Goal: Task Accomplishment & Management: Manage account settings

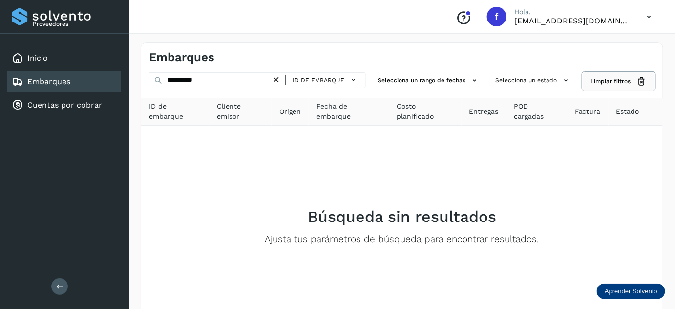
click at [642, 83] on icon at bounding box center [642, 81] width 10 height 10
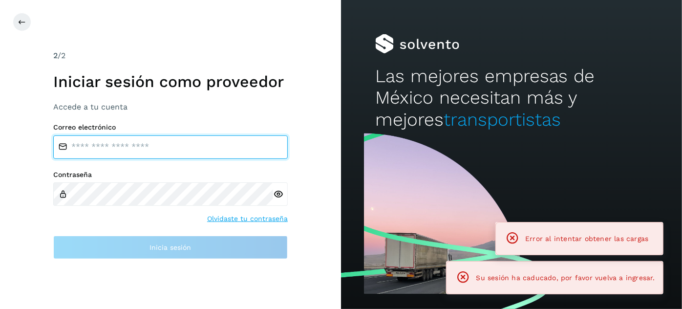
type input "**********"
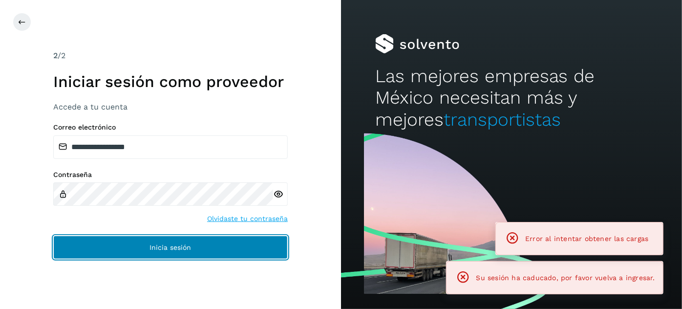
click at [204, 245] on button "Inicia sesión" at bounding box center [170, 247] width 235 height 23
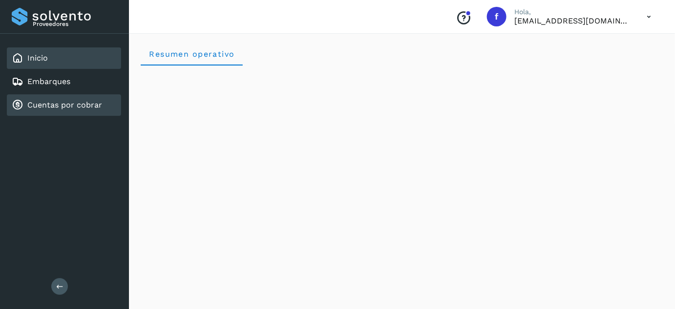
click at [59, 102] on link "Cuentas por cobrar" at bounding box center [64, 104] width 75 height 9
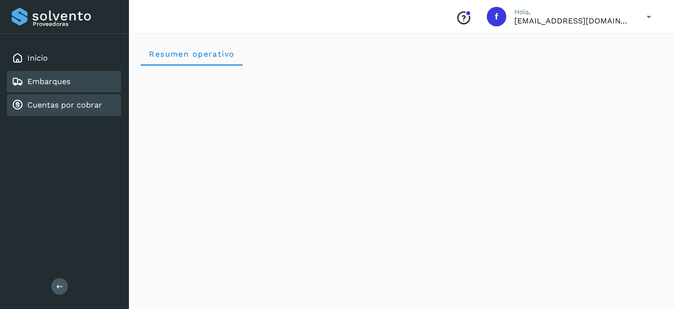
click at [57, 86] on div "Embarques" at bounding box center [41, 82] width 59 height 12
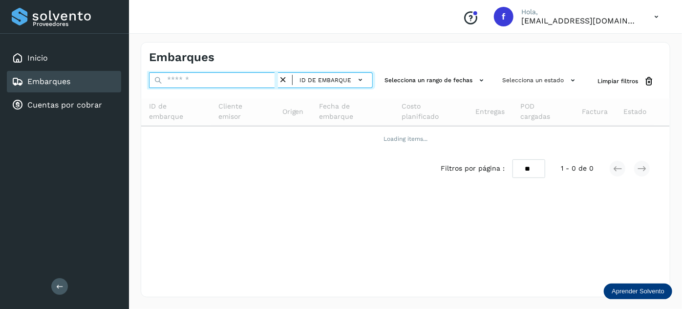
click at [193, 81] on input "text" at bounding box center [213, 80] width 129 height 16
paste input "**********"
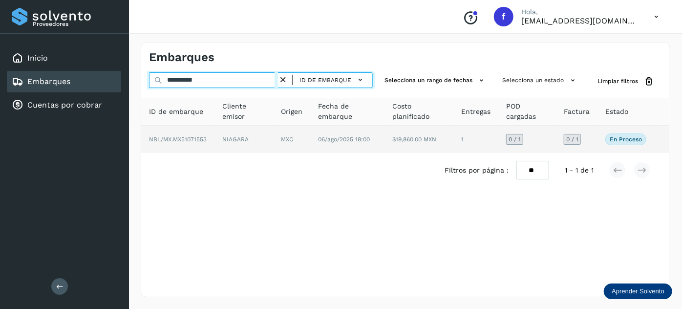
type input "**********"
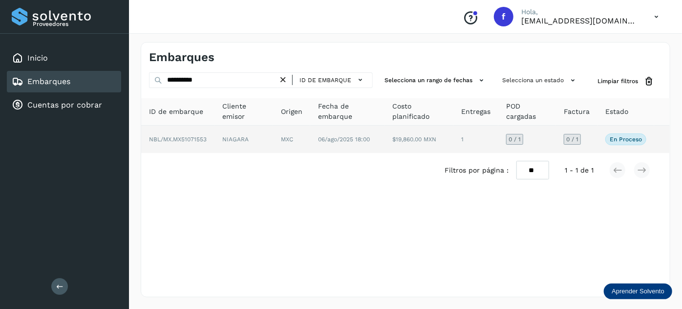
click at [385, 147] on td "06/ago/2025 18:00" at bounding box center [419, 139] width 68 height 27
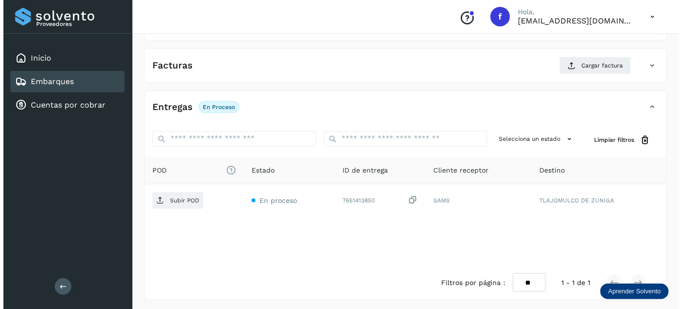
scroll to position [160, 0]
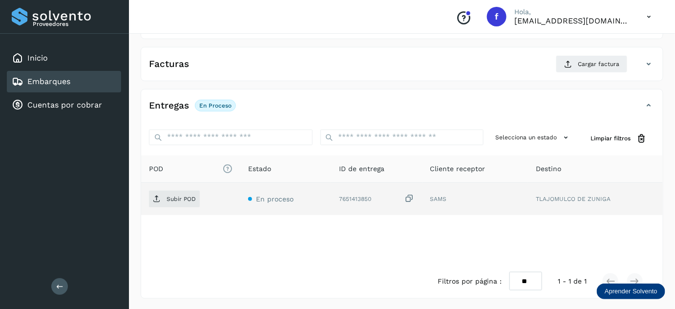
click at [413, 196] on icon at bounding box center [410, 199] width 10 height 10
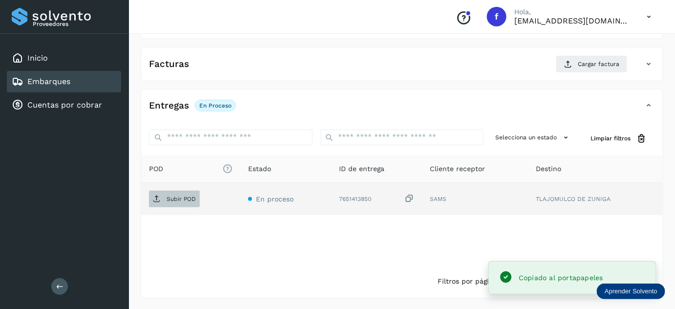
click at [157, 201] on icon at bounding box center [157, 199] width 8 height 8
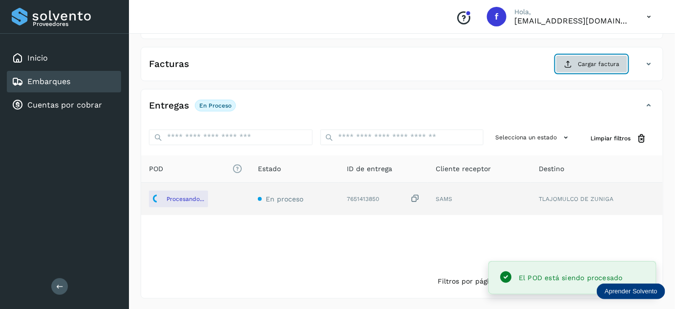
click at [604, 67] on button "Cargar factura" at bounding box center [592, 64] width 72 height 18
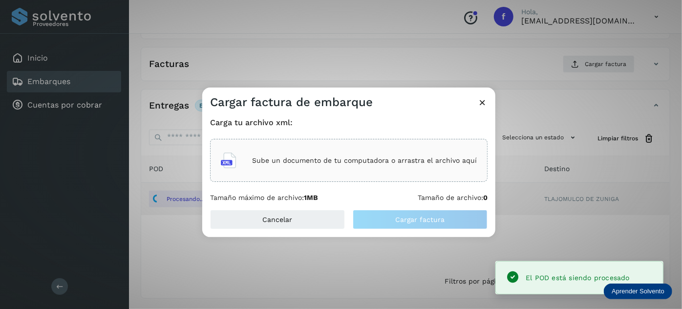
click at [352, 162] on p "Sube un documento de tu computadora o arrastra el archivo aquí" at bounding box center [364, 160] width 225 height 8
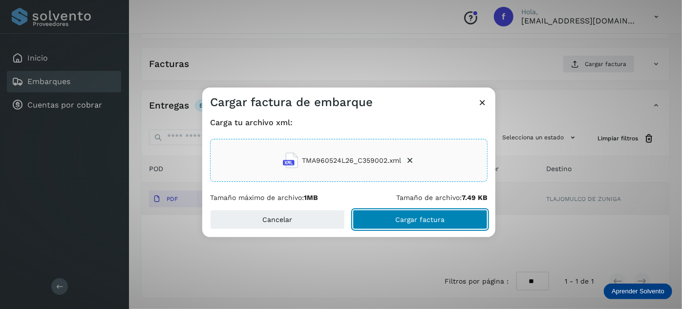
click at [397, 223] on span "Cargar factura" at bounding box center [420, 219] width 49 height 7
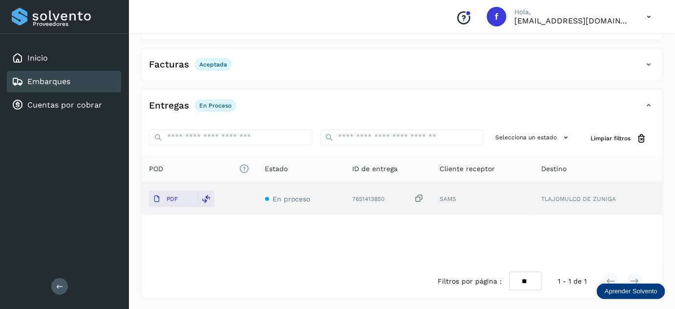
scroll to position [0, 0]
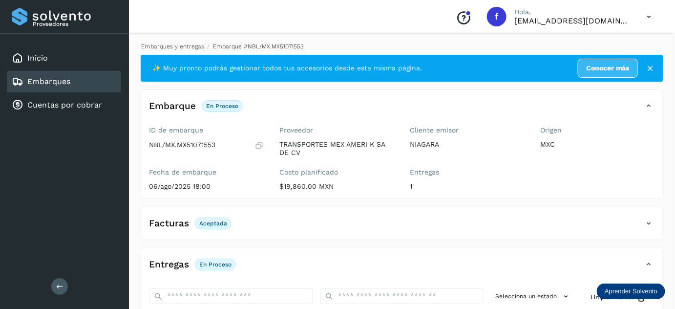
click at [181, 46] on link "Embarques y entregas" at bounding box center [172, 46] width 63 height 7
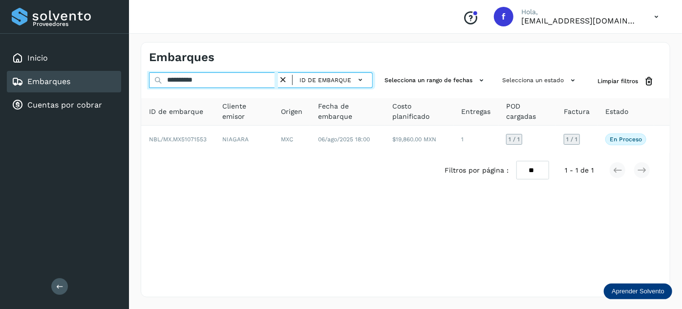
click at [188, 82] on input "**********" at bounding box center [213, 80] width 129 height 16
click at [185, 76] on input "**********" at bounding box center [213, 80] width 129 height 16
click at [186, 78] on input "**********" at bounding box center [213, 80] width 129 height 16
click at [186, 79] on input "**********" at bounding box center [213, 80] width 129 height 16
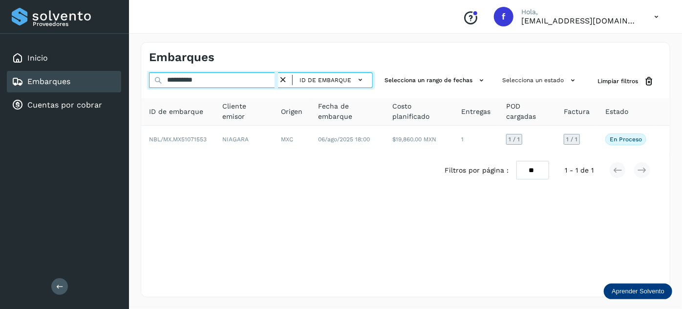
click at [186, 79] on input "**********" at bounding box center [213, 80] width 129 height 16
paste input "text"
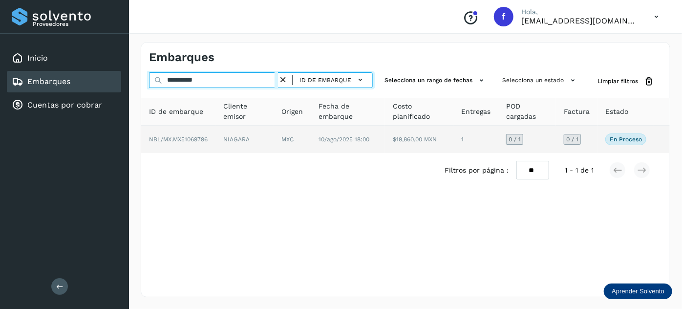
type input "**********"
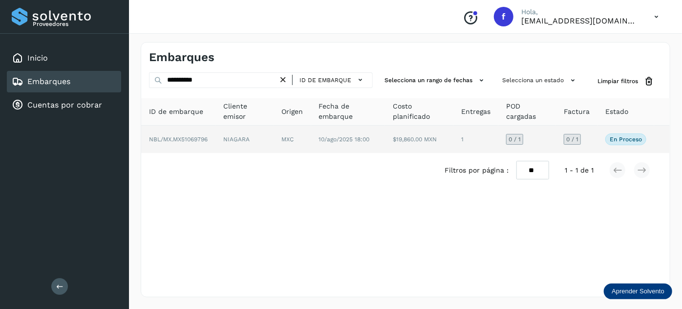
click at [311, 131] on td "MXC" at bounding box center [348, 139] width 74 height 27
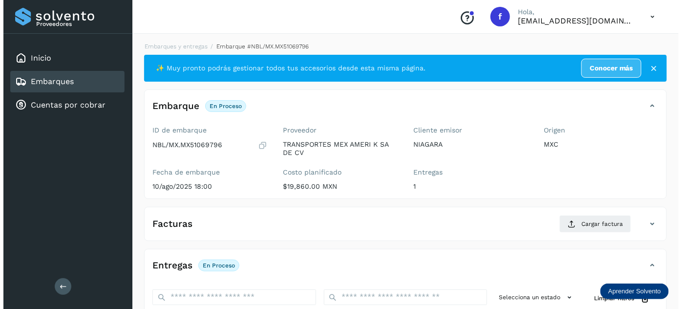
scroll to position [160, 0]
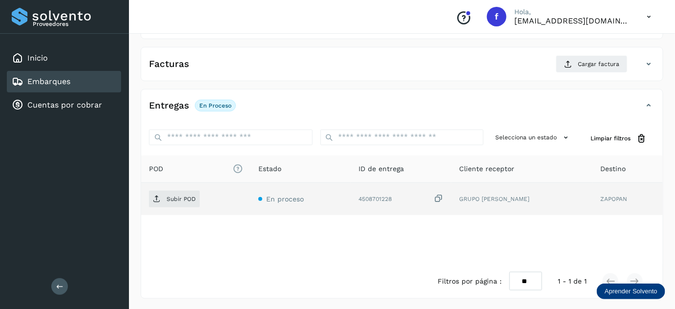
click at [444, 199] on icon at bounding box center [439, 199] width 10 height 10
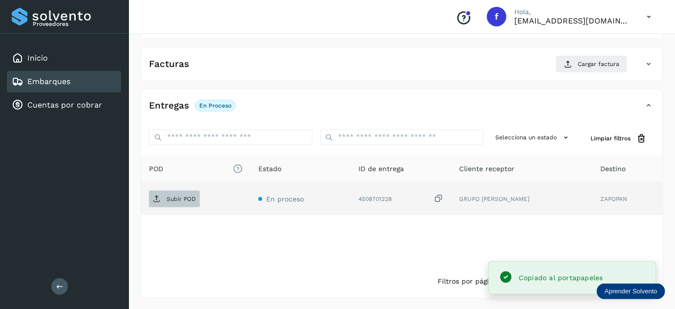
click at [186, 204] on span "Subir POD" at bounding box center [174, 199] width 51 height 16
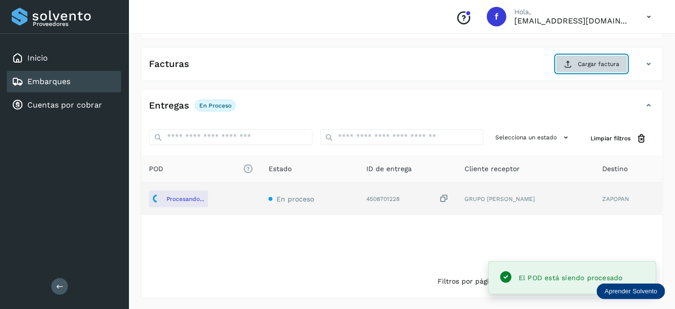
click at [579, 62] on button "Cargar factura" at bounding box center [592, 64] width 72 height 18
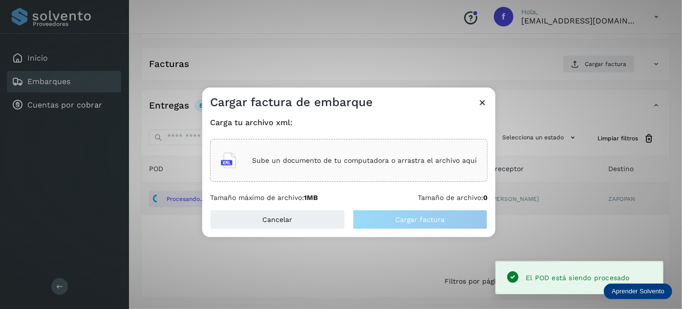
click at [388, 158] on p "Sube un documento de tu computadora o arrastra el archivo aquí" at bounding box center [364, 160] width 225 height 8
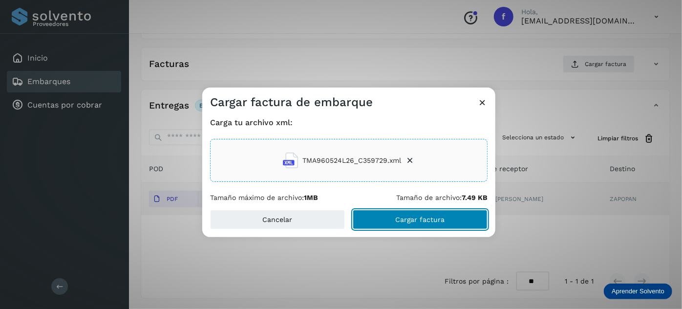
click at [416, 220] on span "Cargar factura" at bounding box center [420, 219] width 49 height 7
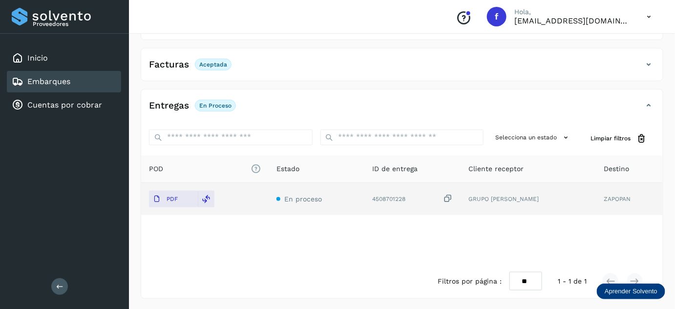
scroll to position [0, 0]
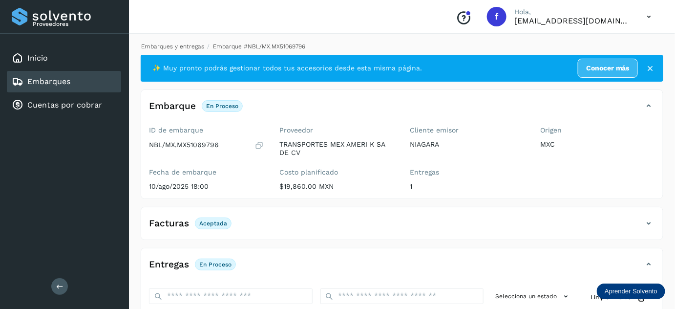
click at [174, 45] on link "Embarques y entregas" at bounding box center [172, 46] width 63 height 7
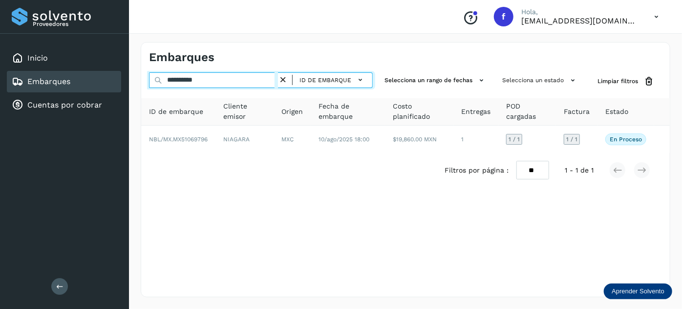
click at [192, 78] on input "**********" at bounding box center [213, 80] width 129 height 16
paste input "text"
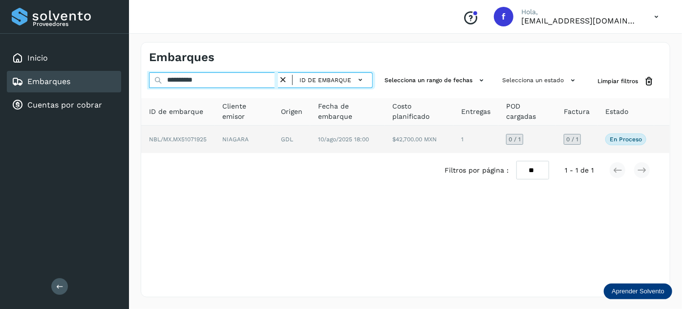
type input "**********"
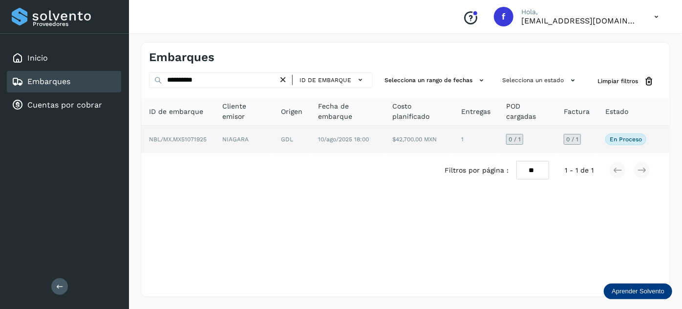
click at [385, 146] on td "10/ago/2025 18:00" at bounding box center [419, 139] width 69 height 27
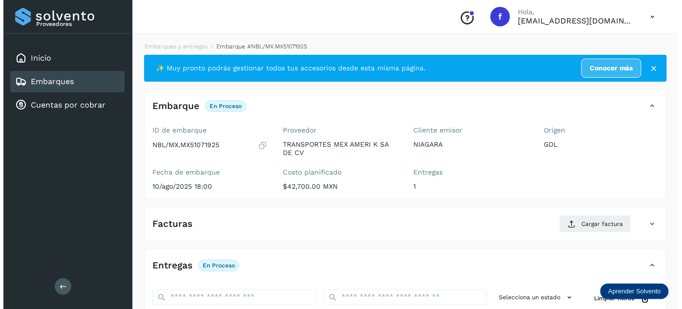
scroll to position [160, 0]
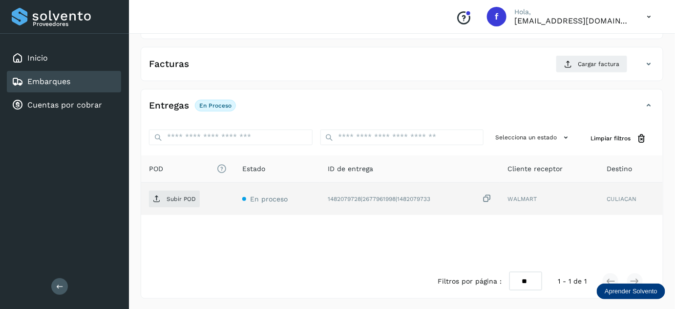
click at [489, 197] on icon at bounding box center [487, 199] width 10 height 10
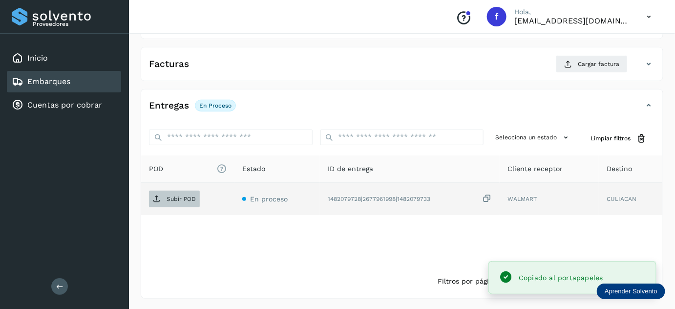
click at [193, 192] on span "Subir POD" at bounding box center [174, 199] width 51 height 16
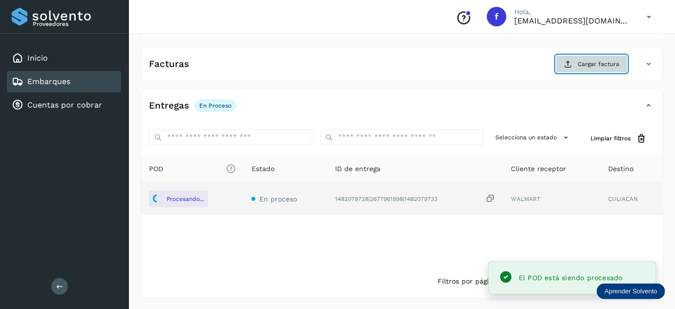
click at [578, 68] on button "Cargar factura" at bounding box center [592, 64] width 72 height 18
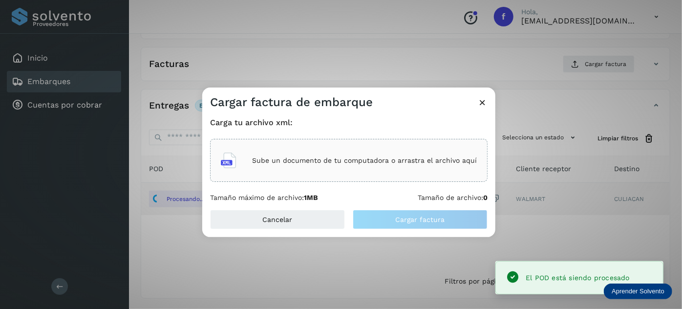
click at [403, 158] on p "Sube un documento de tu computadora o arrastra el archivo aquí" at bounding box center [364, 160] width 225 height 8
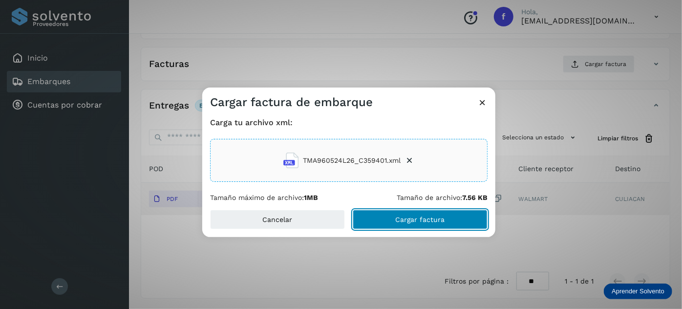
click at [411, 218] on span "Cargar factura" at bounding box center [420, 219] width 49 height 7
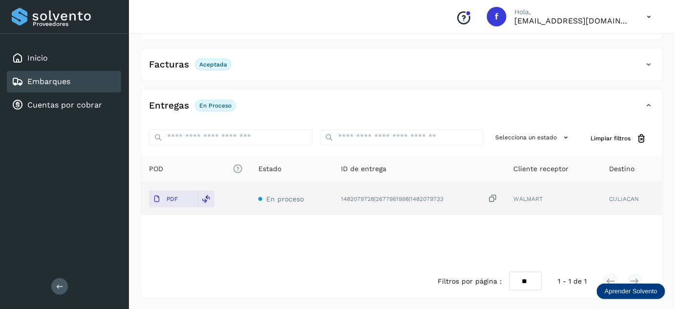
scroll to position [0, 0]
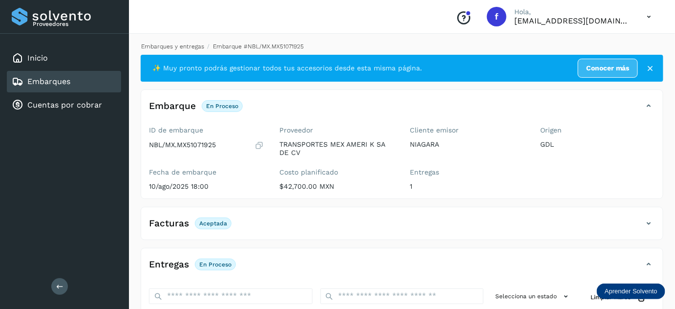
click at [190, 48] on link "Embarques y entregas" at bounding box center [172, 46] width 63 height 7
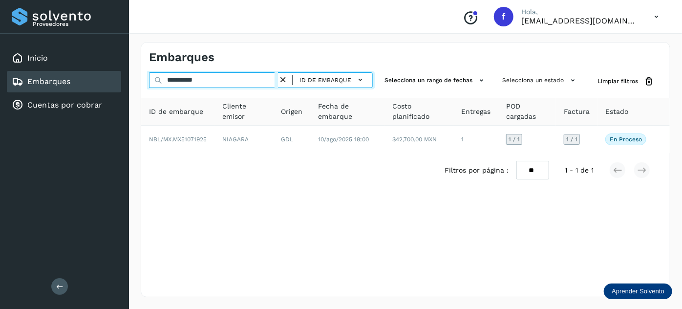
click at [196, 78] on input "**********" at bounding box center [213, 80] width 129 height 16
paste input "text"
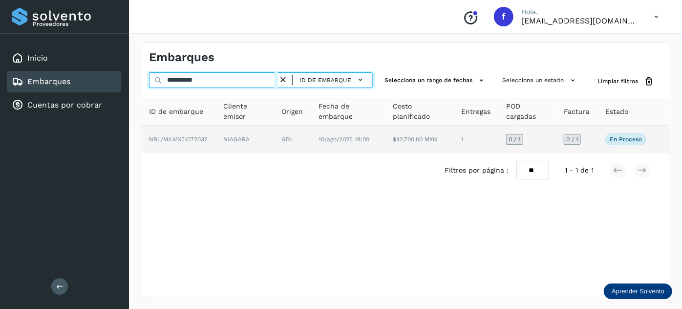
type input "**********"
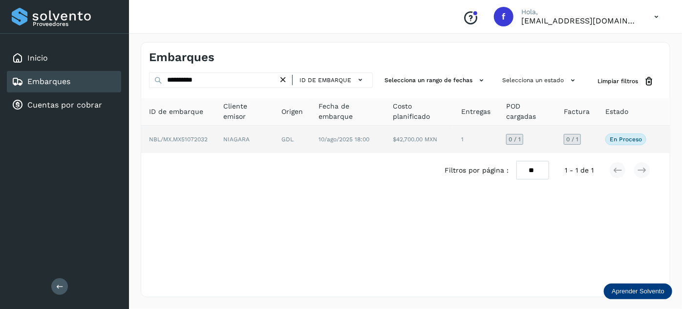
click at [274, 140] on td "NIAGARA" at bounding box center [292, 139] width 37 height 27
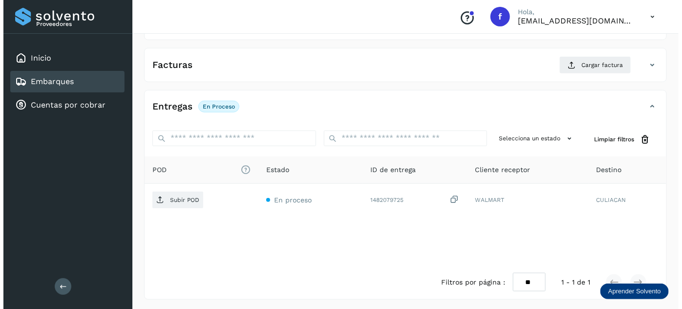
scroll to position [160, 0]
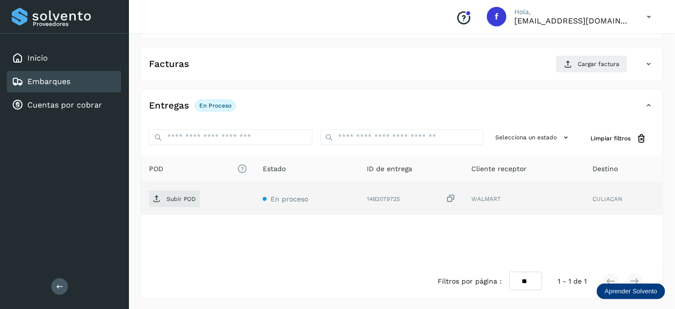
click at [453, 199] on icon at bounding box center [452, 199] width 10 height 10
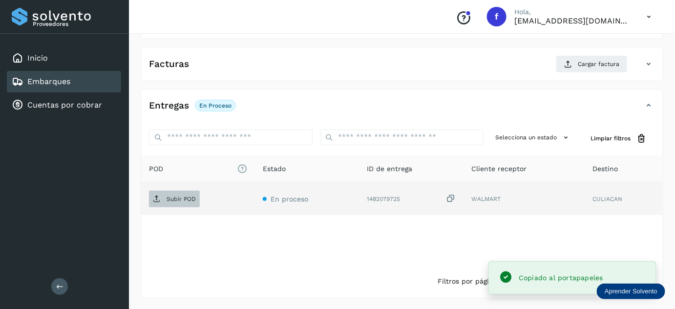
click at [179, 205] on button "Subir POD" at bounding box center [174, 199] width 51 height 17
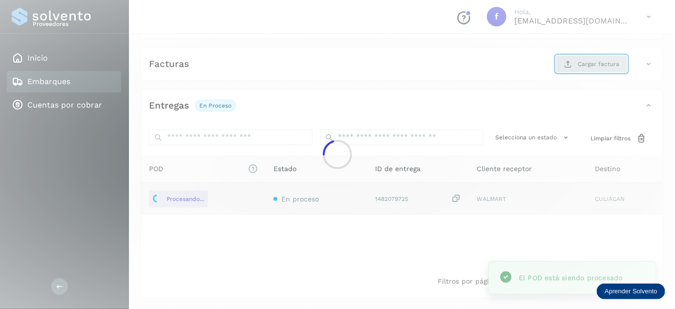
click at [597, 56] on button "Cargar factura" at bounding box center [592, 64] width 72 height 18
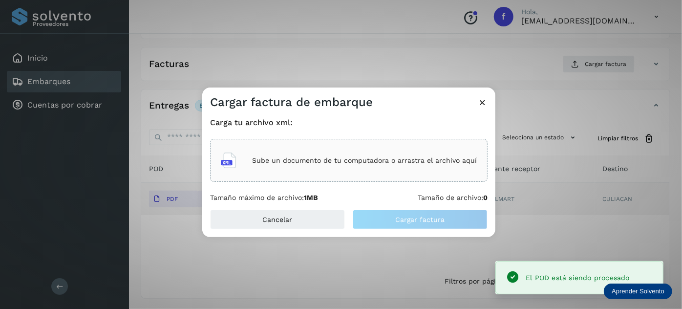
click at [598, 63] on div "Cargar factura de embarque Carga tu archivo xml: Sube un documento de tu comput…" at bounding box center [341, 154] width 682 height 309
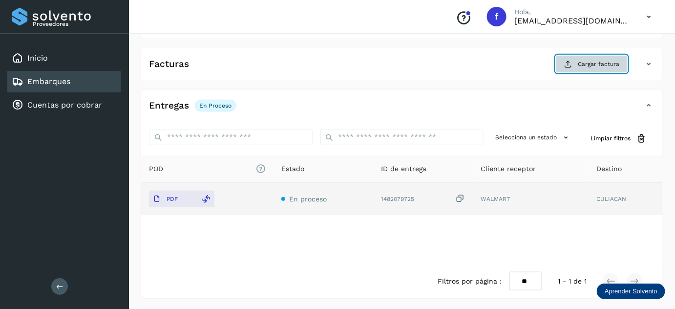
click at [599, 65] on span "Cargar factura" at bounding box center [599, 64] width 42 height 9
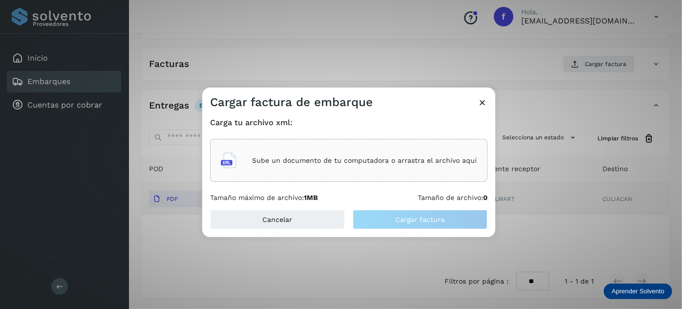
click at [336, 160] on p "Sube un documento de tu computadora o arrastra el archivo aquí" at bounding box center [364, 160] width 225 height 8
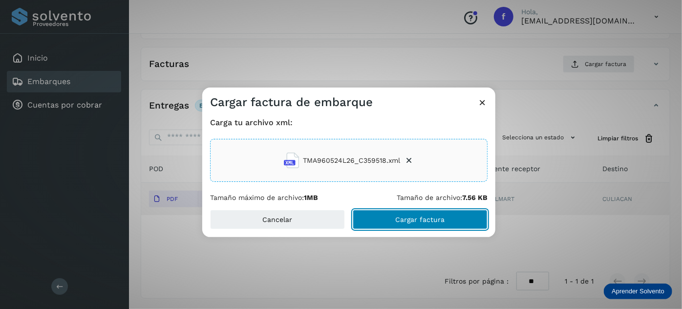
drag, startPoint x: 412, startPoint y: 221, endPoint x: 409, endPoint y: 204, distance: 16.8
click at [411, 221] on span "Cargar factura" at bounding box center [420, 219] width 49 height 7
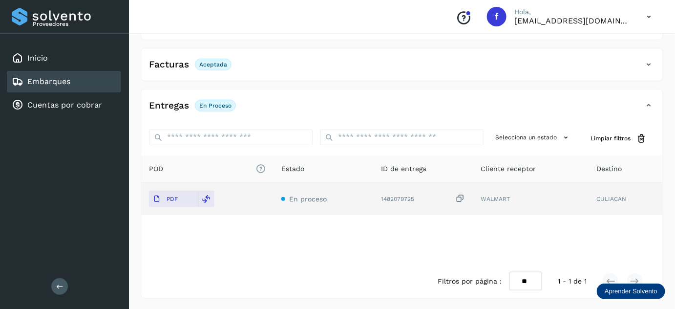
scroll to position [0, 0]
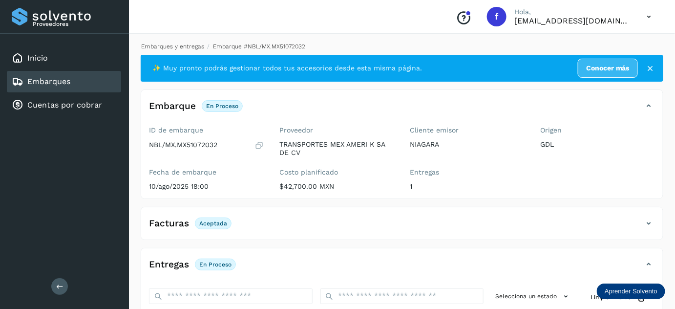
click at [164, 45] on link "Embarques y entregas" at bounding box center [172, 46] width 63 height 7
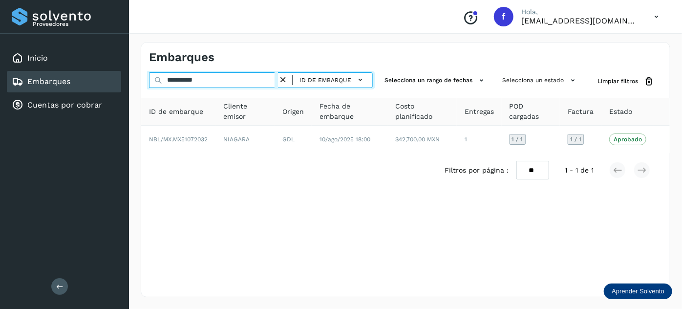
click at [190, 79] on input "**********" at bounding box center [213, 80] width 129 height 16
paste input "text"
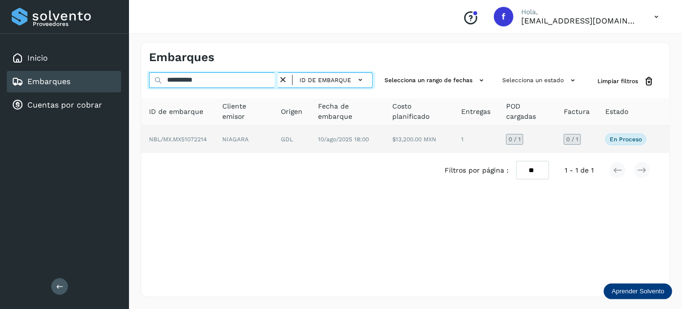
type input "**********"
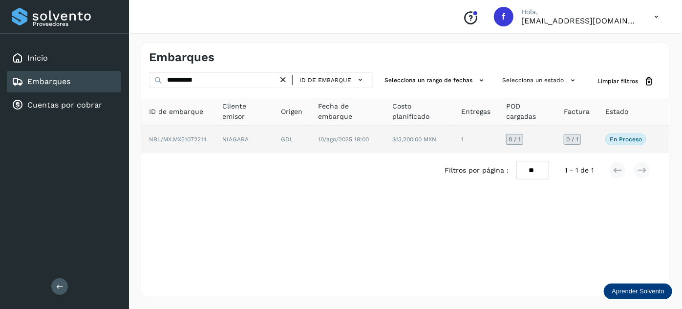
click at [273, 137] on td "NIAGARA" at bounding box center [291, 139] width 37 height 27
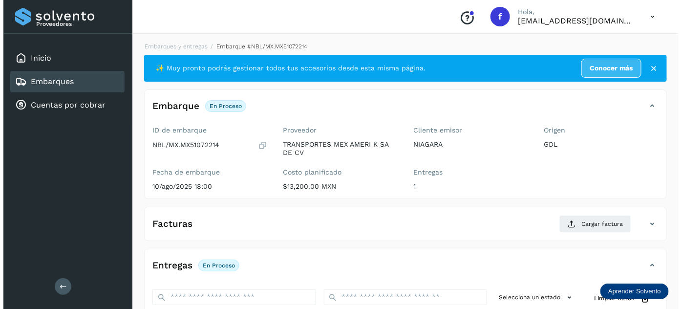
scroll to position [160, 0]
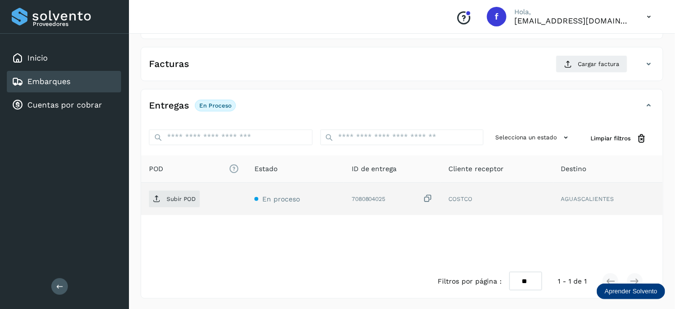
click at [429, 197] on icon at bounding box center [428, 199] width 10 height 10
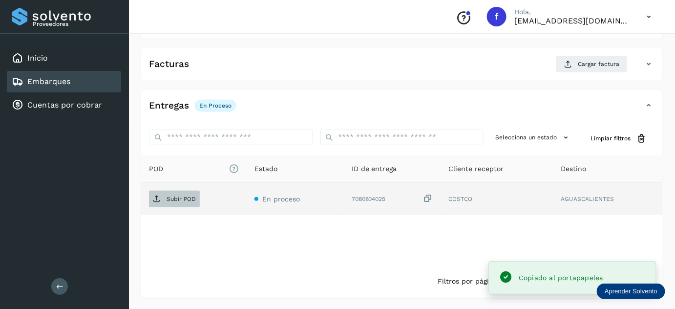
click at [158, 196] on icon at bounding box center [157, 199] width 8 height 8
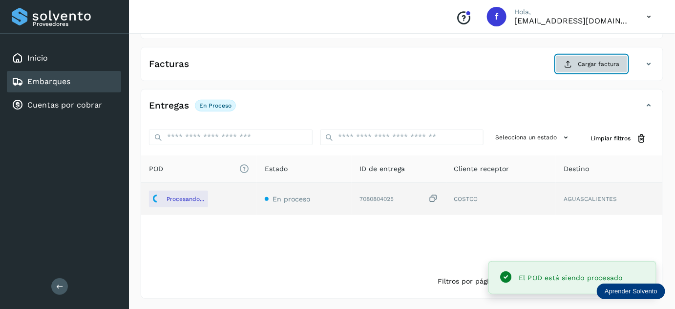
click at [582, 64] on span "Cargar factura" at bounding box center [599, 64] width 42 height 9
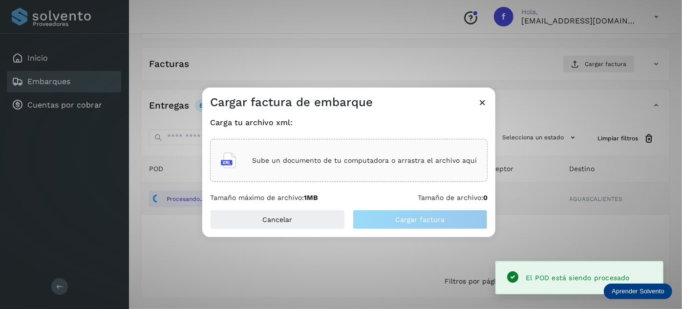
click at [413, 148] on div "Sube un documento de tu computadora o arrastra el archivo aquí" at bounding box center [349, 160] width 256 height 26
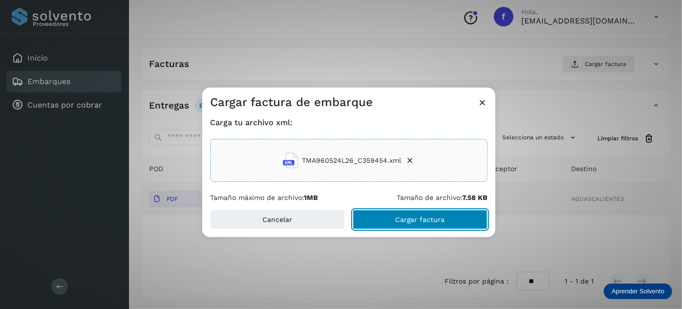
click at [389, 224] on button "Cargar factura" at bounding box center [420, 220] width 135 height 20
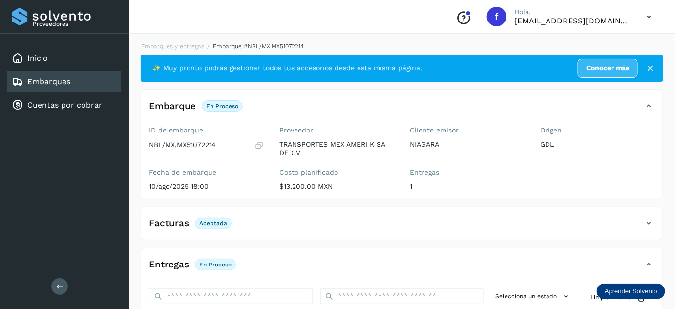
scroll to position [0, 0]
click at [173, 40] on div "Embarques y entregas Embarque #NBL/MX.MX51072214 ✨ Muy pronto podrás gestionar …" at bounding box center [402, 249] width 546 height 439
click at [172, 43] on link "Embarques y entregas" at bounding box center [172, 46] width 63 height 7
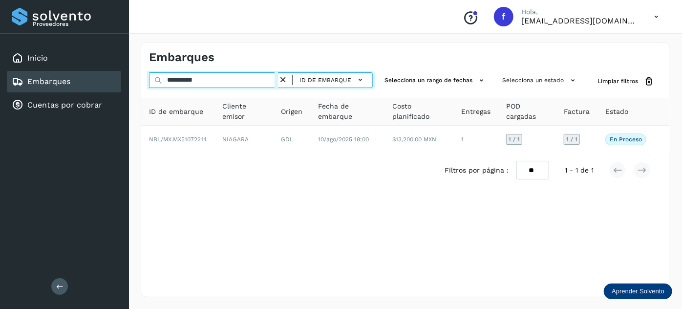
click at [188, 76] on input "**********" at bounding box center [213, 80] width 129 height 16
paste input "text"
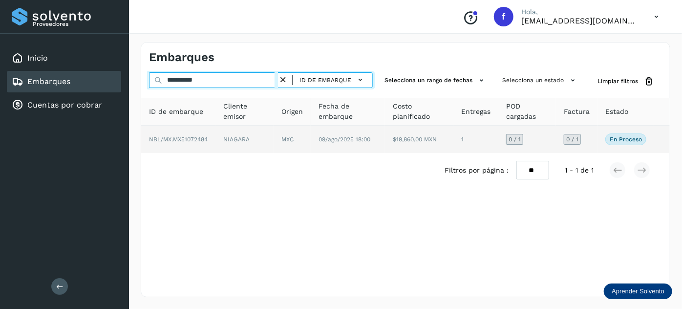
type input "**********"
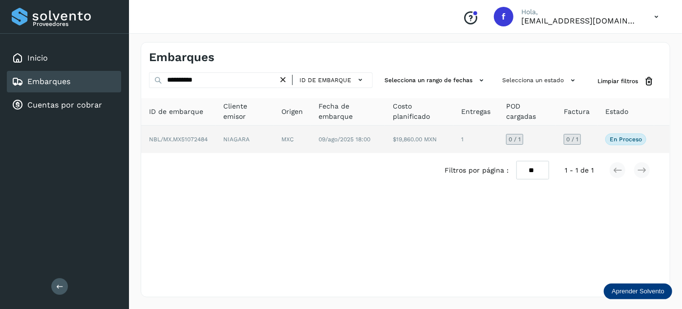
click at [274, 138] on td "NIAGARA" at bounding box center [292, 139] width 37 height 27
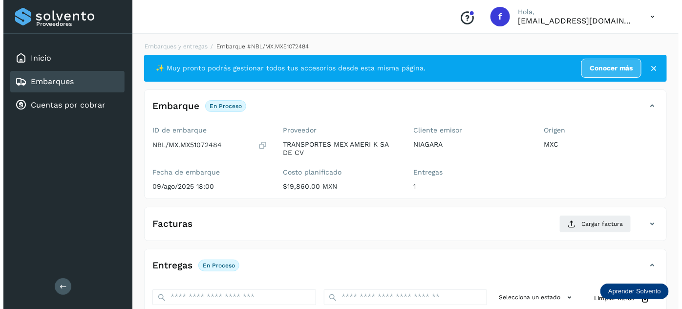
scroll to position [160, 0]
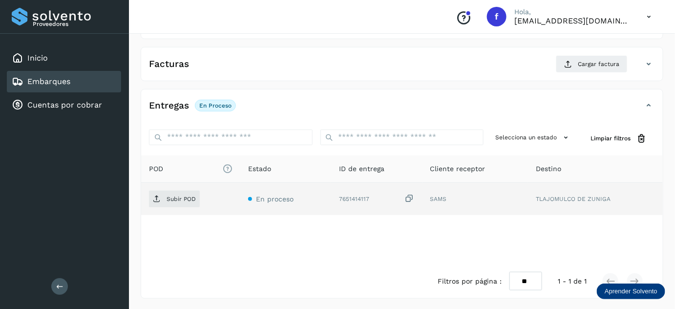
click at [408, 196] on icon at bounding box center [410, 199] width 10 height 10
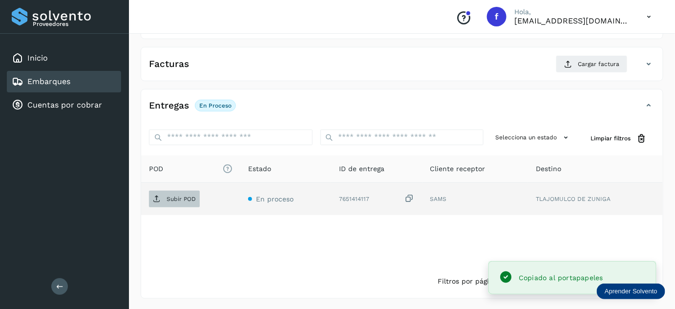
click at [184, 201] on span "Subir POD" at bounding box center [174, 199] width 51 height 16
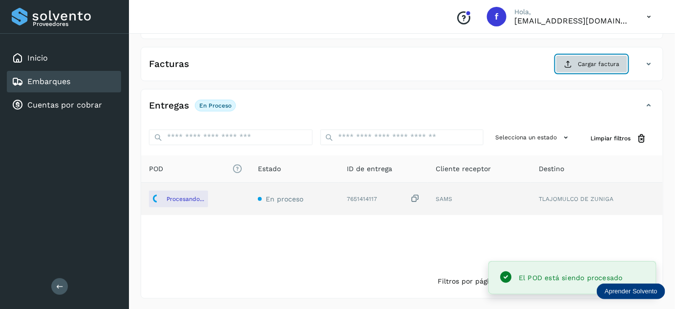
click at [587, 66] on span "Cargar factura" at bounding box center [599, 64] width 42 height 9
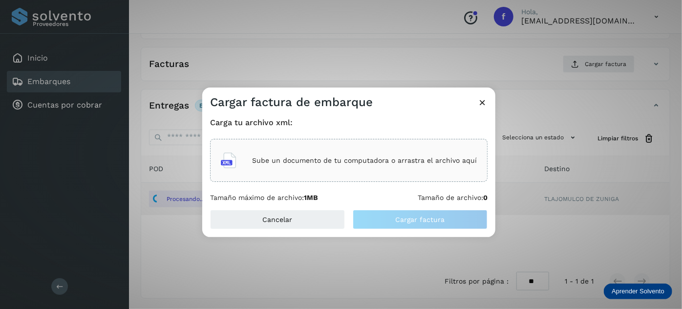
click at [371, 151] on div "Sube un documento de tu computadora o arrastra el archivo aquí" at bounding box center [349, 160] width 256 height 26
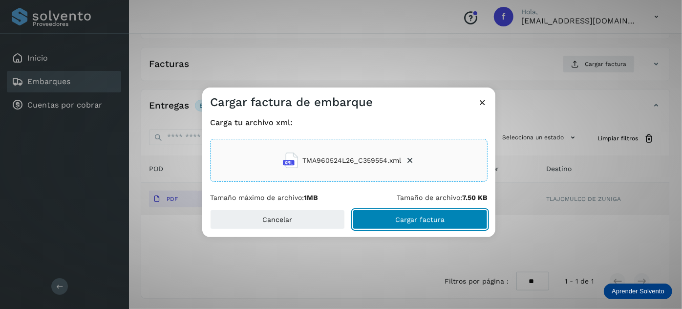
click at [374, 222] on button "Cargar factura" at bounding box center [420, 220] width 135 height 20
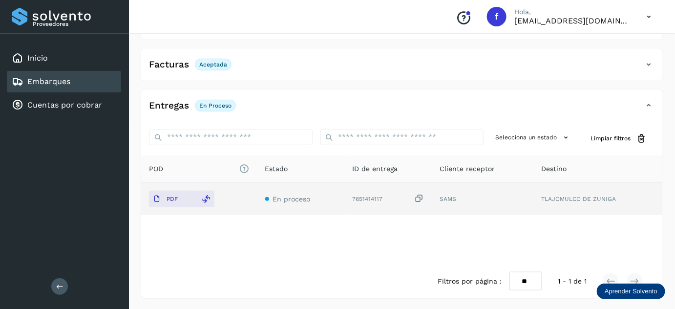
scroll to position [0, 0]
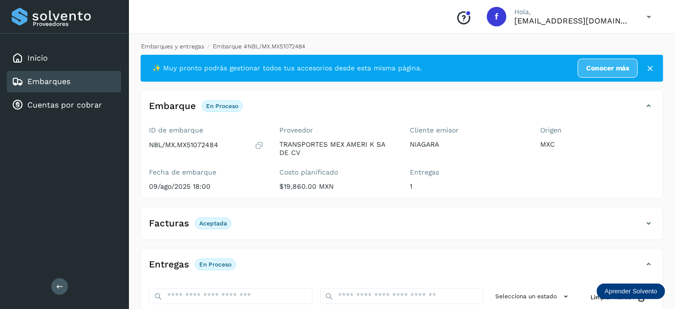
click at [174, 44] on link "Embarques y entregas" at bounding box center [172, 46] width 63 height 7
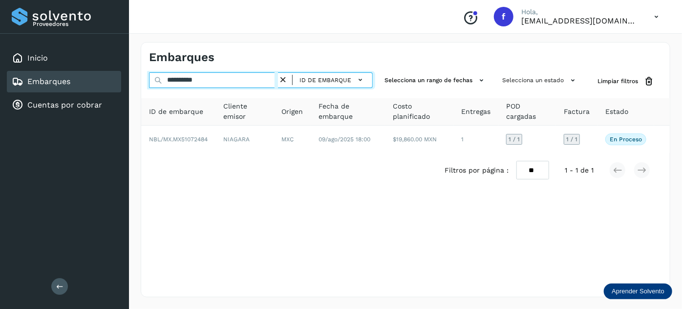
click at [184, 80] on input "**********" at bounding box center [213, 80] width 129 height 16
paste input "text"
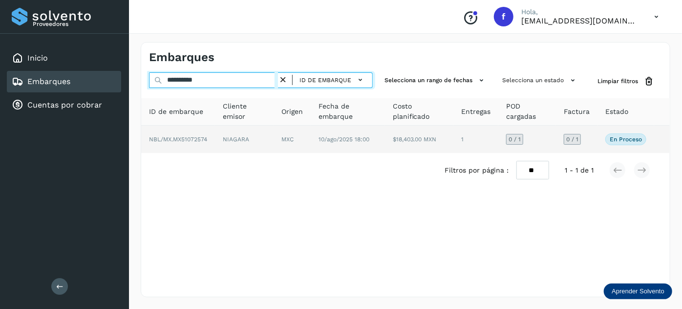
type input "**********"
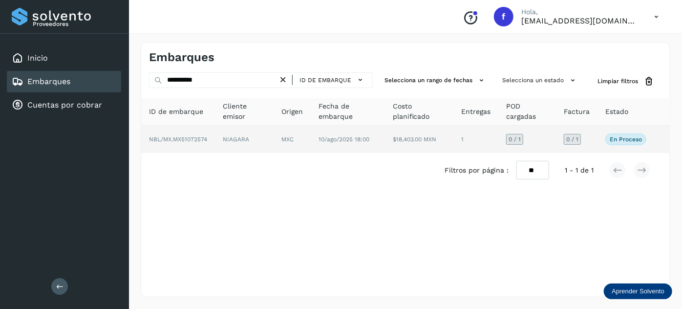
click at [385, 132] on td "10/ago/2025 18:00" at bounding box center [419, 139] width 68 height 27
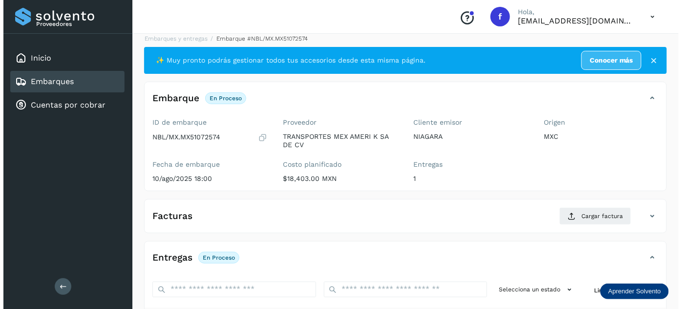
scroll to position [160, 0]
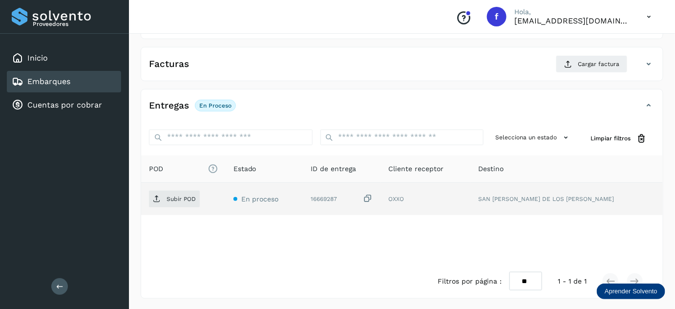
click at [373, 196] on icon at bounding box center [368, 199] width 10 height 10
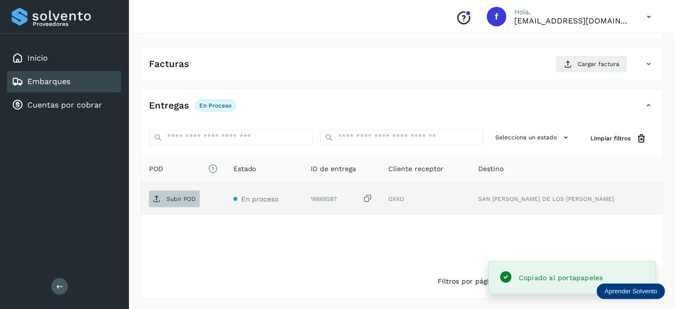
click at [174, 203] on span "Subir POD" at bounding box center [174, 199] width 51 height 16
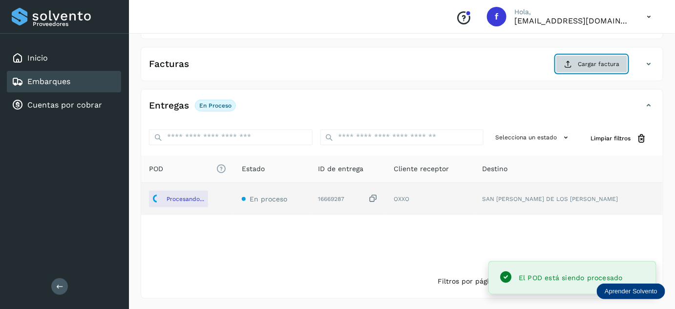
click at [583, 66] on span "Cargar factura" at bounding box center [599, 64] width 42 height 9
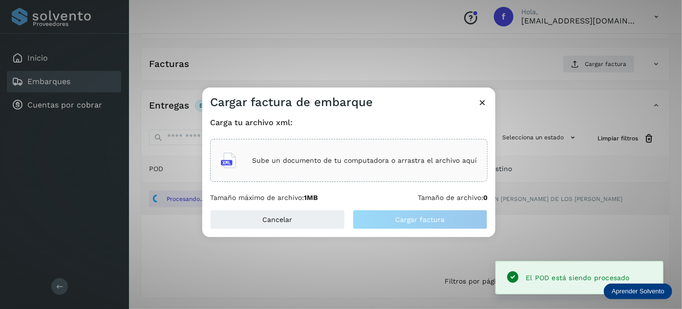
click at [389, 167] on div "Sube un documento de tu computadora o arrastra el archivo aquí" at bounding box center [349, 160] width 256 height 26
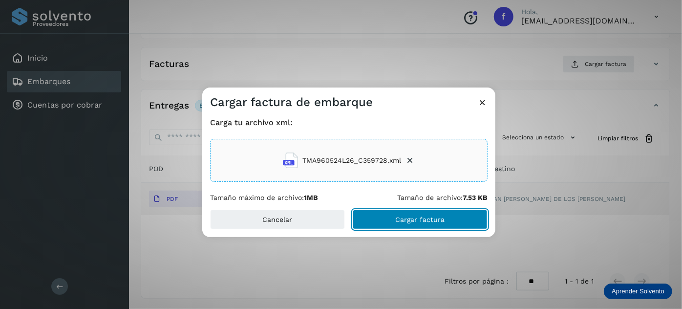
click at [418, 221] on span "Cargar factura" at bounding box center [420, 219] width 49 height 7
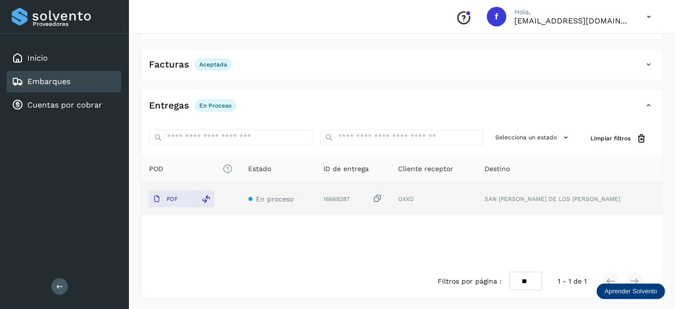
scroll to position [0, 0]
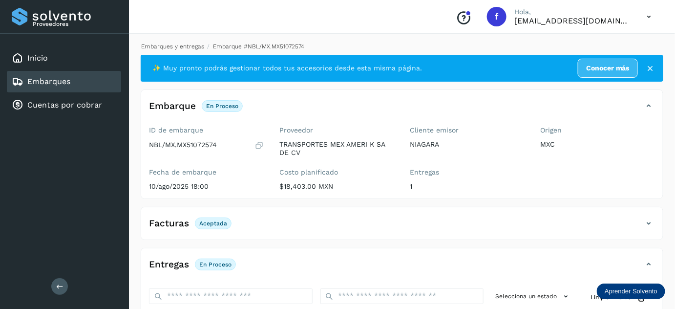
click at [177, 44] on link "Embarques y entregas" at bounding box center [172, 46] width 63 height 7
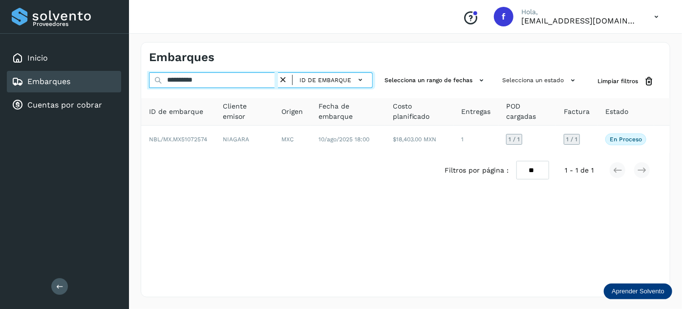
click at [180, 80] on input "**********" at bounding box center [213, 80] width 129 height 16
paste input "text"
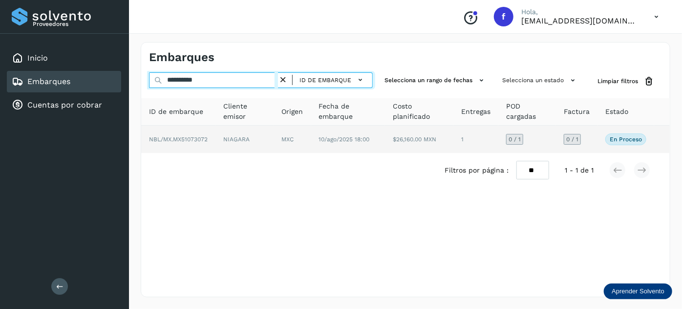
type input "**********"
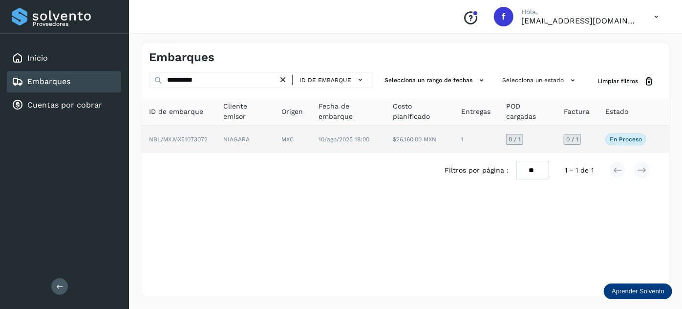
click at [385, 142] on td "10/ago/2025 18:00" at bounding box center [419, 139] width 68 height 27
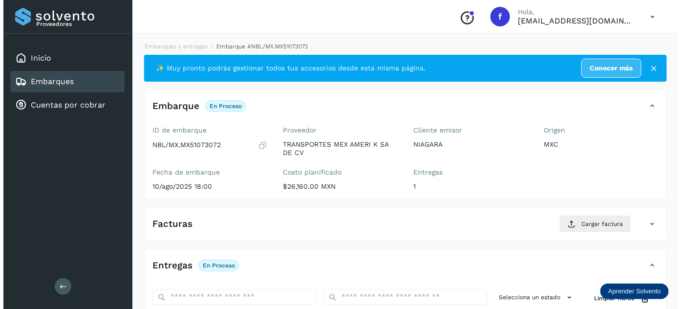
scroll to position [160, 0]
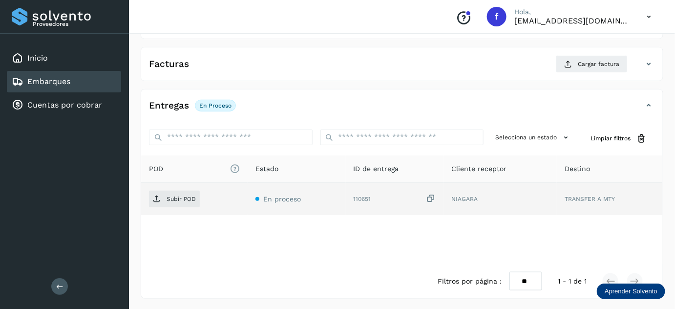
click at [430, 198] on icon at bounding box center [431, 199] width 10 height 10
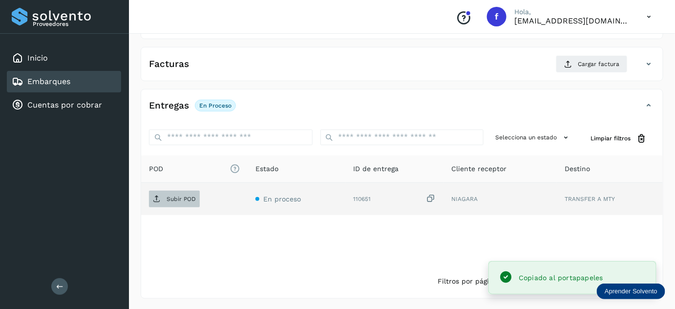
click at [168, 204] on span "Subir POD" at bounding box center [174, 199] width 51 height 16
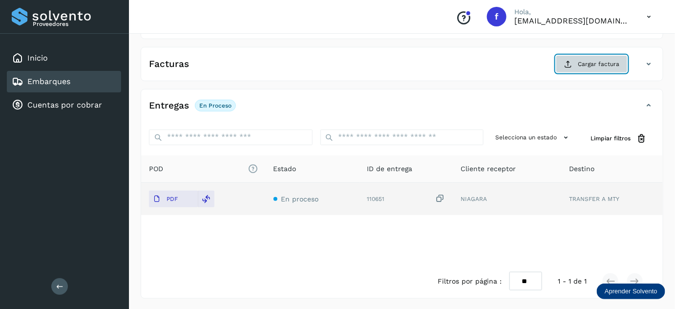
click at [577, 64] on button "Cargar factura" at bounding box center [592, 64] width 72 height 18
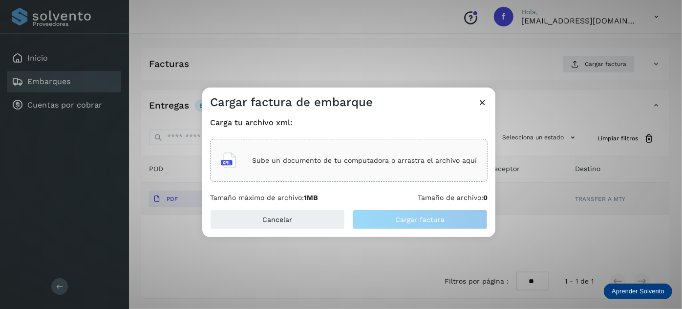
click at [296, 169] on div "Sube un documento de tu computadora o arrastra el archivo aquí" at bounding box center [349, 160] width 256 height 26
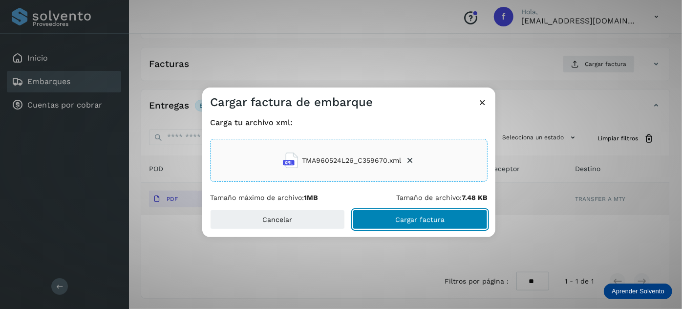
drag, startPoint x: 442, startPoint y: 219, endPoint x: 436, endPoint y: 198, distance: 21.3
click at [442, 219] on span "Cargar factura" at bounding box center [420, 219] width 49 height 7
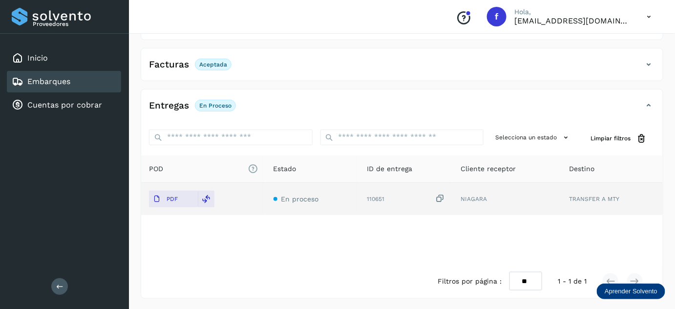
scroll to position [0, 0]
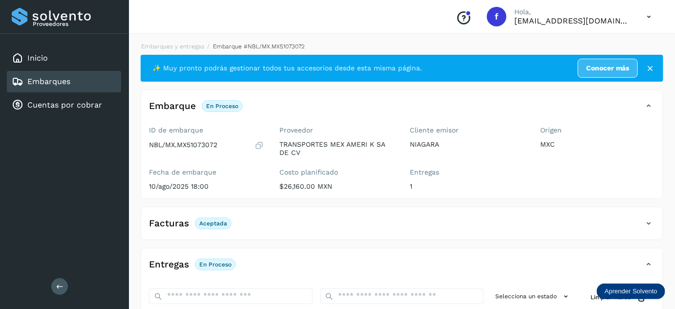
click at [204, 50] on li "Embarques y entregas" at bounding box center [254, 46] width 101 height 9
click at [181, 43] on link "Embarques y entregas" at bounding box center [172, 46] width 63 height 7
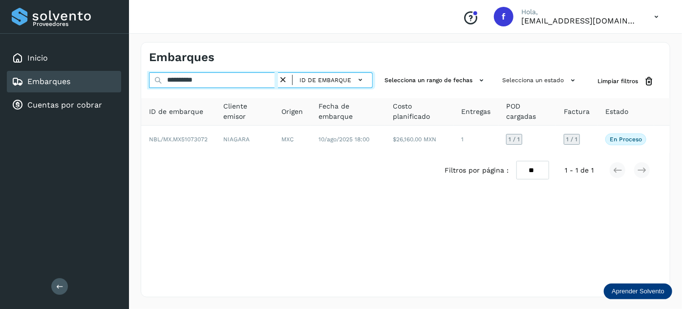
click at [190, 81] on input "**********" at bounding box center [213, 80] width 129 height 16
paste input "text"
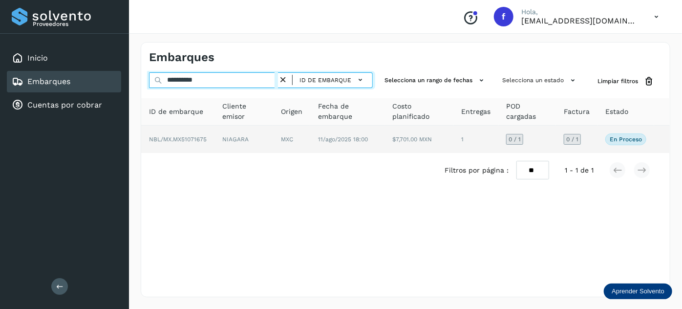
type input "**********"
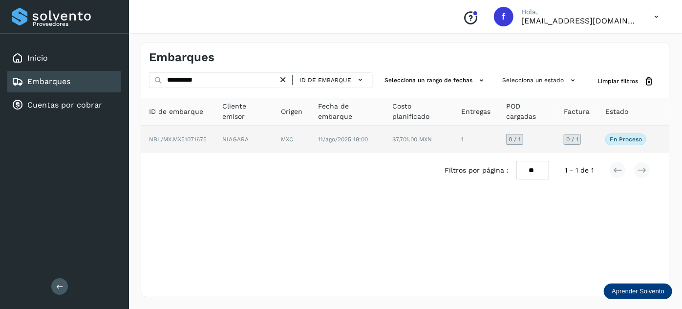
click at [273, 138] on td "NIAGARA" at bounding box center [291, 139] width 37 height 27
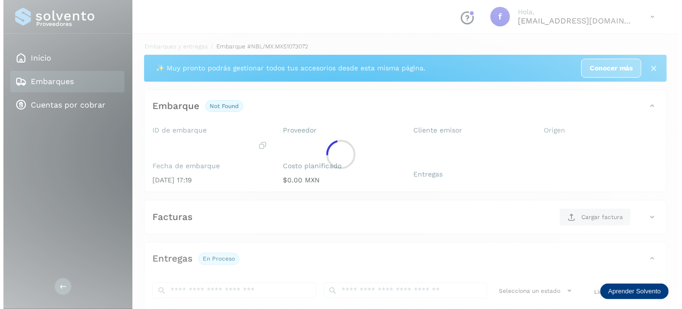
scroll to position [160, 0]
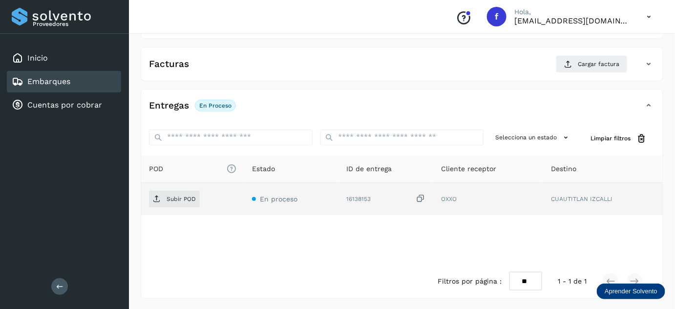
drag, startPoint x: 426, startPoint y: 196, endPoint x: 398, endPoint y: 201, distance: 27.9
click at [425, 196] on icon at bounding box center [421, 199] width 10 height 10
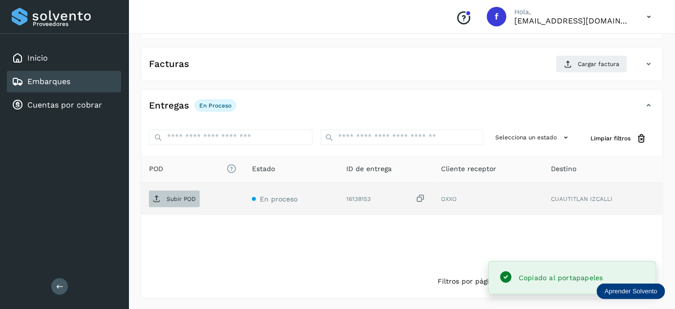
click at [181, 200] on p "Subir POD" at bounding box center [181, 199] width 29 height 7
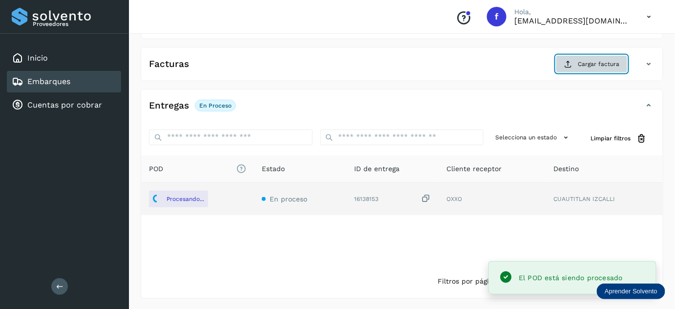
click at [591, 61] on span "Cargar factura" at bounding box center [599, 64] width 42 height 9
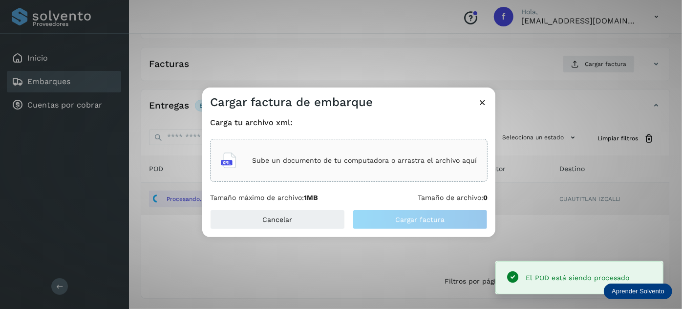
click at [366, 153] on div "Sube un documento de tu computadora o arrastra el archivo aquí" at bounding box center [349, 160] width 256 height 26
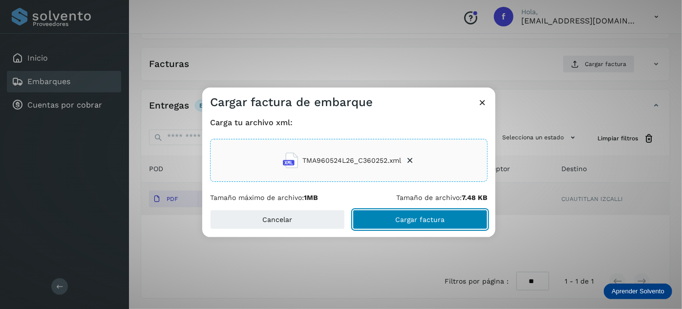
click at [405, 215] on button "Cargar factura" at bounding box center [420, 220] width 135 height 20
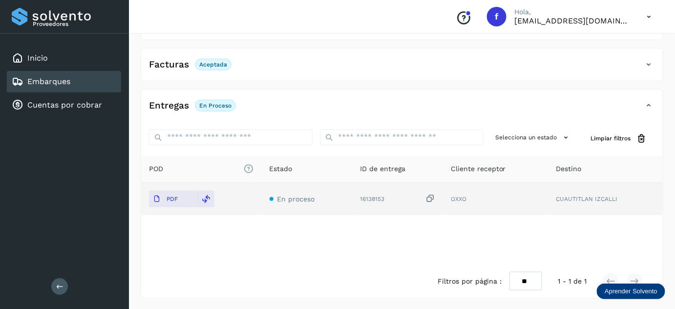
scroll to position [0, 0]
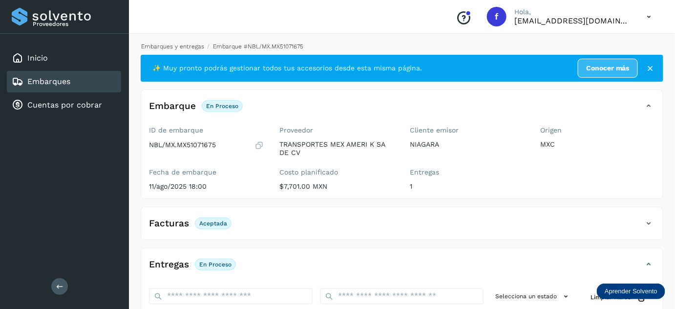
click at [188, 43] on link "Embarques y entregas" at bounding box center [172, 46] width 63 height 7
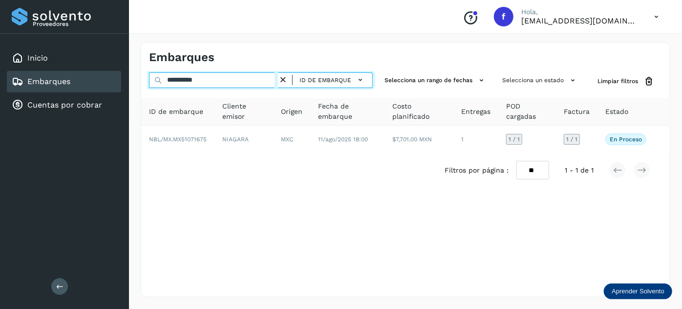
click at [184, 80] on input "**********" at bounding box center [213, 80] width 129 height 16
paste input "text"
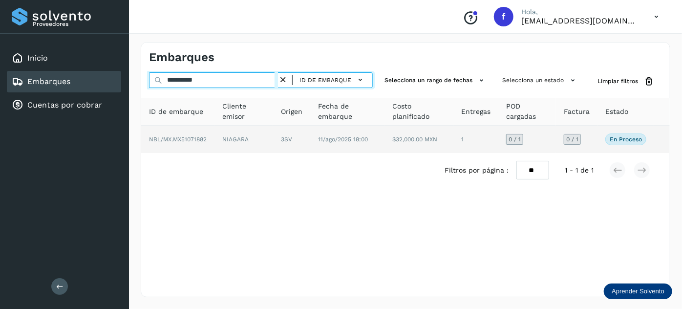
type input "**********"
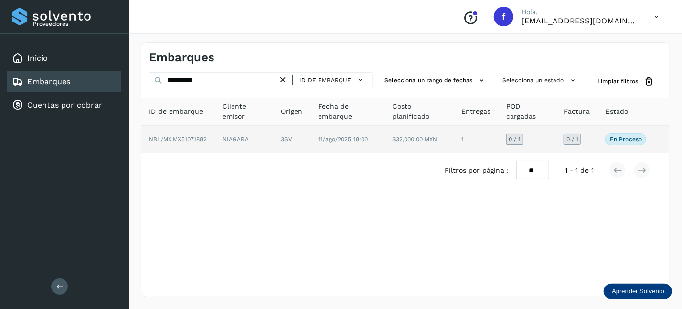
click at [310, 145] on td "3SV" at bounding box center [347, 139] width 74 height 27
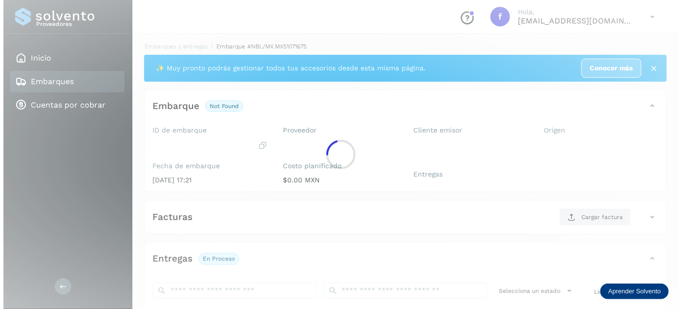
scroll to position [160, 0]
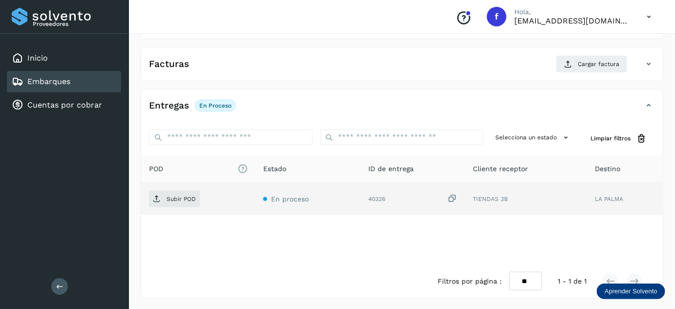
drag, startPoint x: 455, startPoint y: 196, endPoint x: 431, endPoint y: 200, distance: 24.4
click at [455, 196] on icon at bounding box center [453, 199] width 10 height 10
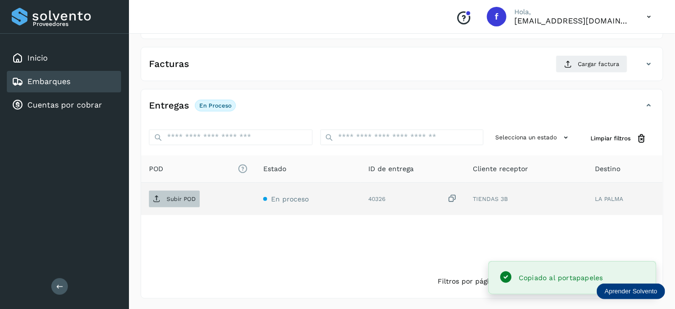
click at [164, 196] on span "Subir POD" at bounding box center [174, 199] width 51 height 16
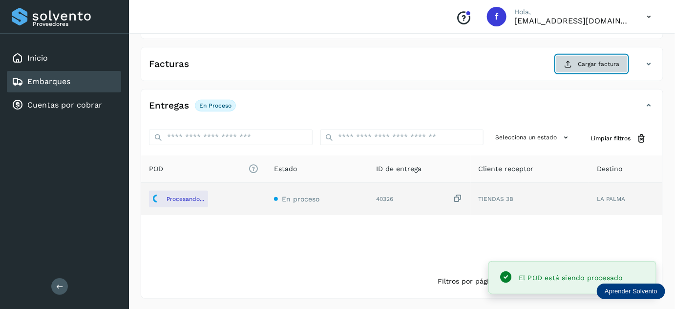
click at [580, 57] on button "Cargar factura" at bounding box center [592, 64] width 72 height 18
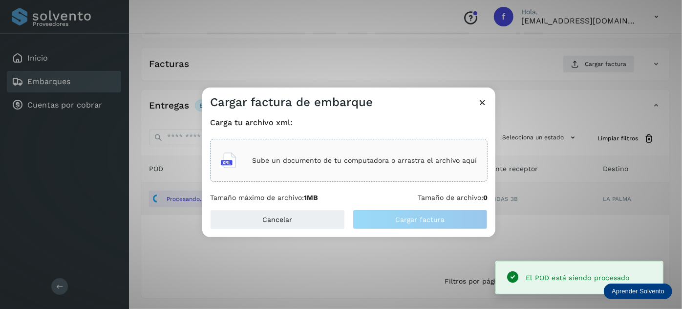
click at [372, 151] on div "Sube un documento de tu computadora o arrastra el archivo aquí" at bounding box center [349, 160] width 256 height 26
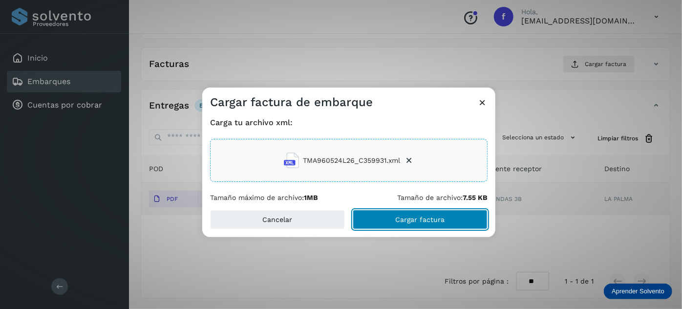
click at [419, 224] on button "Cargar factura" at bounding box center [420, 220] width 135 height 20
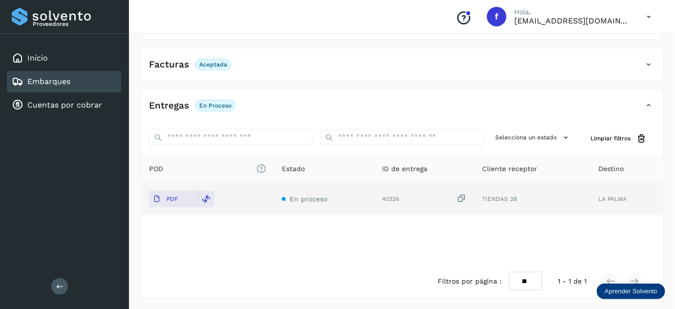
scroll to position [0, 0]
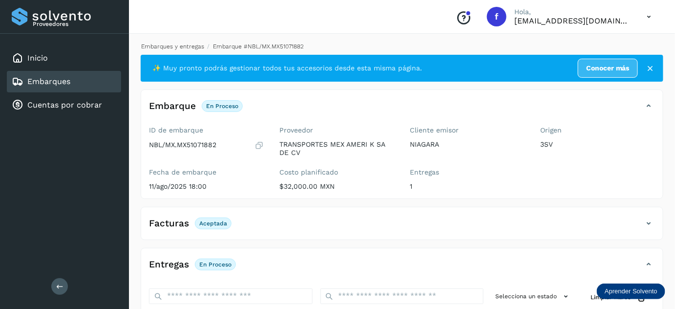
click at [190, 46] on link "Embarques y entregas" at bounding box center [172, 46] width 63 height 7
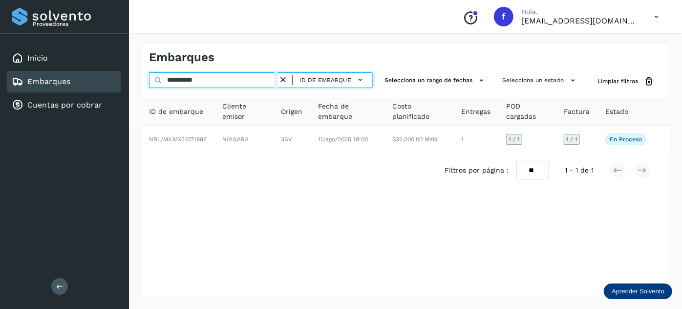
click at [181, 80] on input "**********" at bounding box center [213, 80] width 129 height 16
paste input "text"
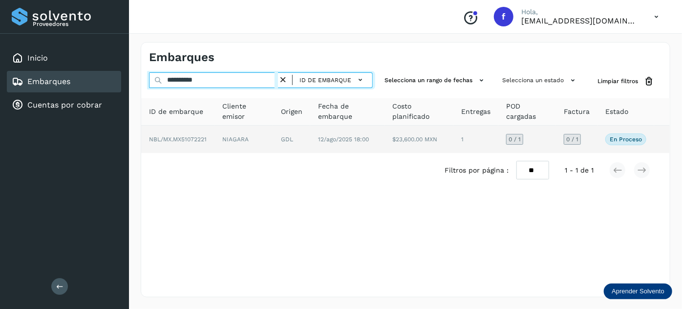
type input "**********"
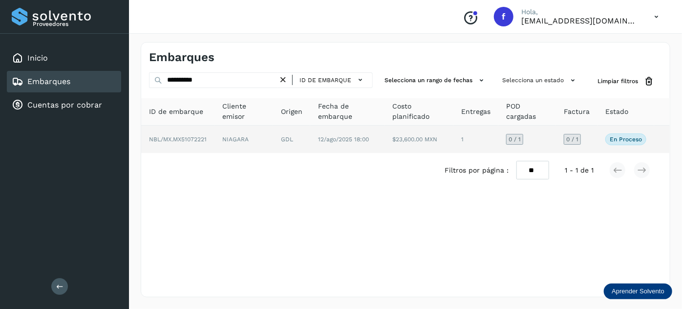
click at [356, 140] on span "12/ago/2025 18:00" at bounding box center [343, 139] width 51 height 7
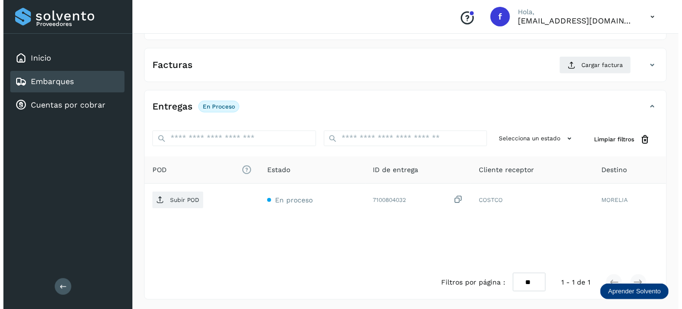
scroll to position [160, 0]
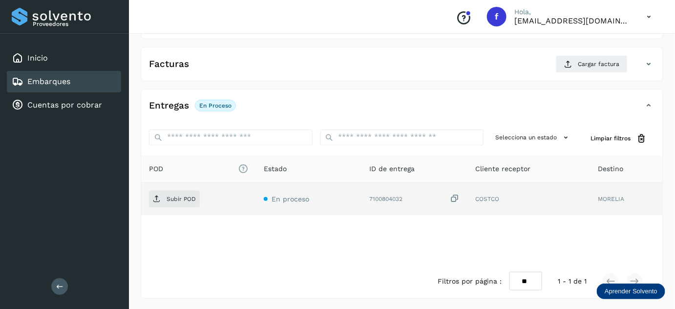
click at [454, 198] on icon at bounding box center [455, 199] width 10 height 10
click at [457, 196] on icon at bounding box center [455, 199] width 10 height 10
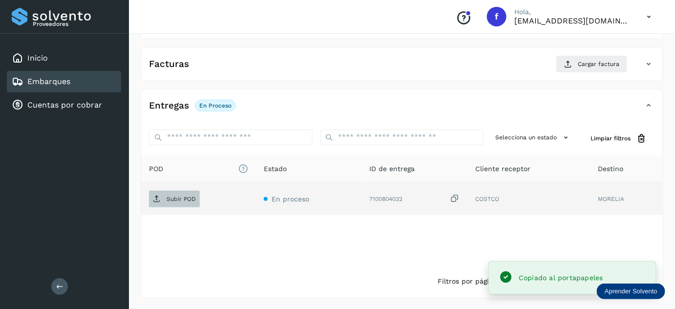
click at [175, 203] on span "Subir POD" at bounding box center [174, 199] width 51 height 16
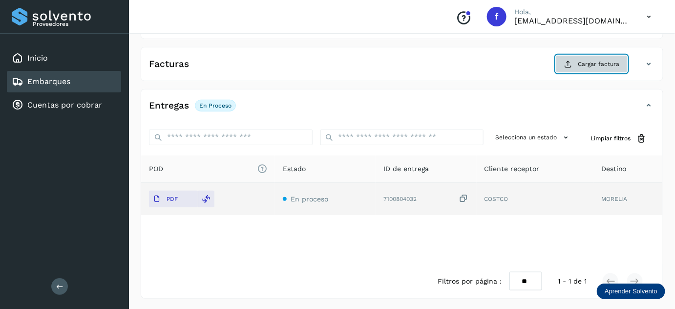
click at [587, 60] on span "Cargar factura" at bounding box center [599, 64] width 42 height 9
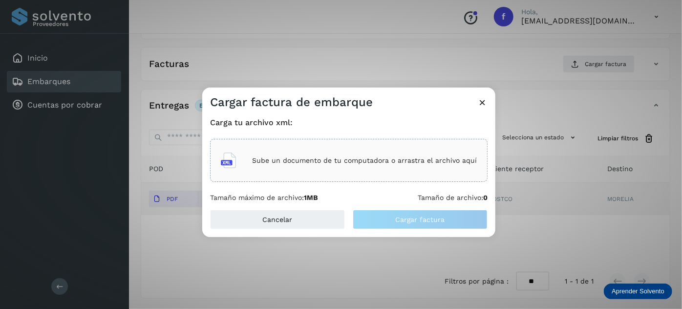
click at [322, 166] on div "Sube un documento de tu computadora o arrastra el archivo aquí" at bounding box center [349, 160] width 256 height 26
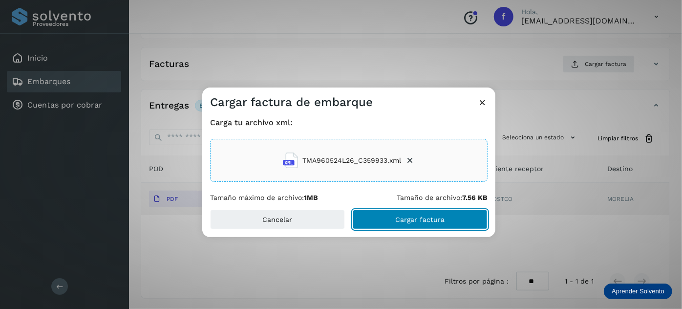
click at [383, 213] on button "Cargar factura" at bounding box center [420, 220] width 135 height 20
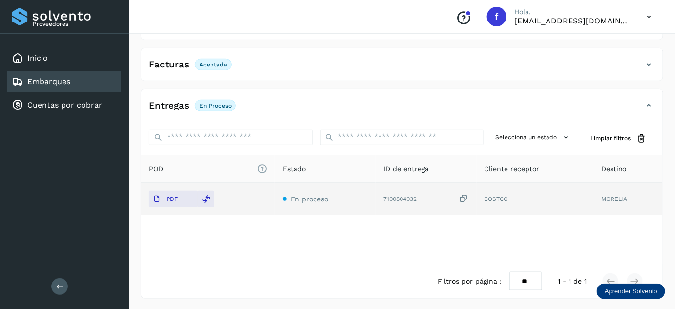
scroll to position [0, 0]
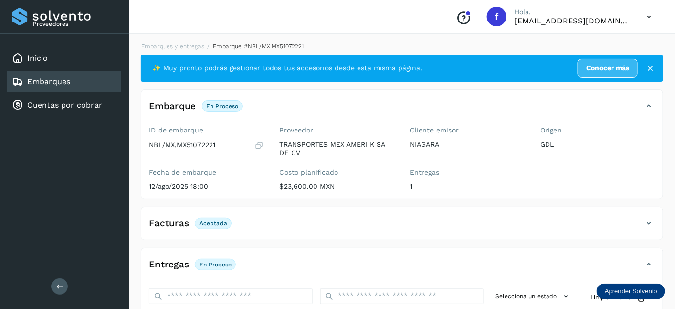
click at [190, 41] on div "Embarques y entregas Embarque #NBL/MX.MX51072221 ✨ Muy pronto podrás gestionar …" at bounding box center [402, 249] width 546 height 439
click at [186, 45] on link "Embarques y entregas" at bounding box center [172, 46] width 63 height 7
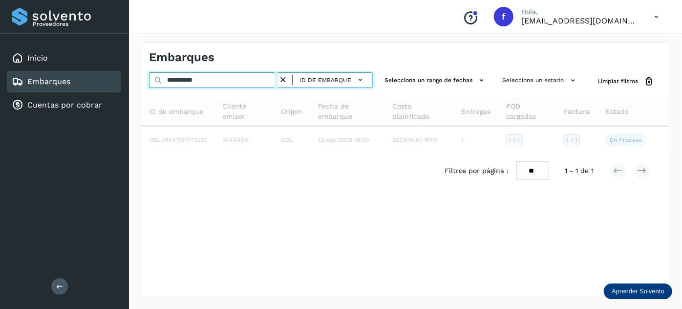
click at [178, 79] on input "**********" at bounding box center [213, 80] width 129 height 16
paste input "text"
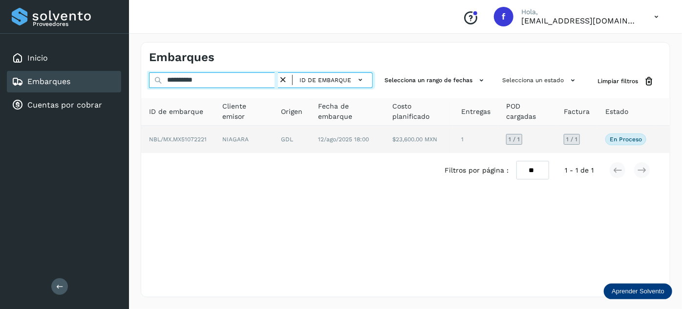
type input "**********"
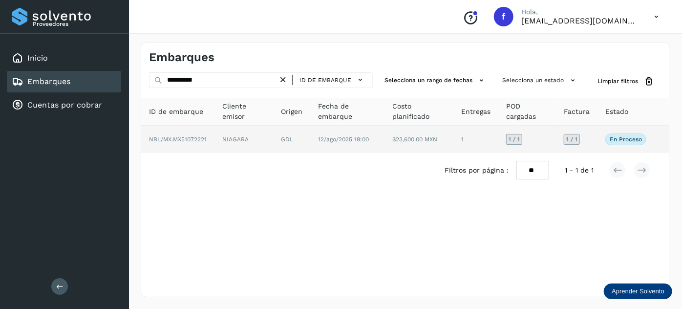
click at [385, 146] on td "12/ago/2025 18:00" at bounding box center [419, 139] width 69 height 27
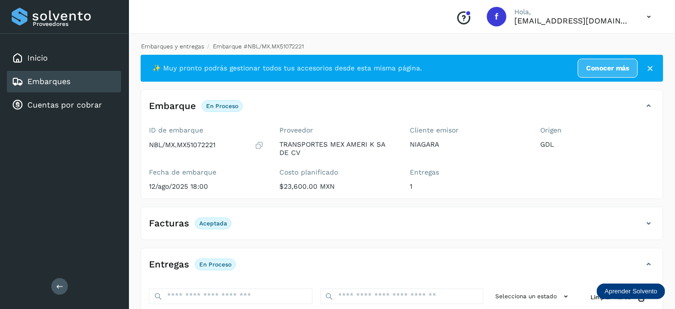
click at [182, 44] on link "Embarques y entregas" at bounding box center [172, 46] width 63 height 7
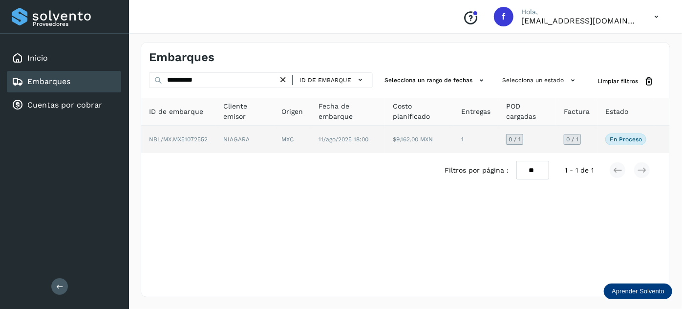
click at [328, 136] on span "11/ago/2025 18:00" at bounding box center [344, 139] width 50 height 7
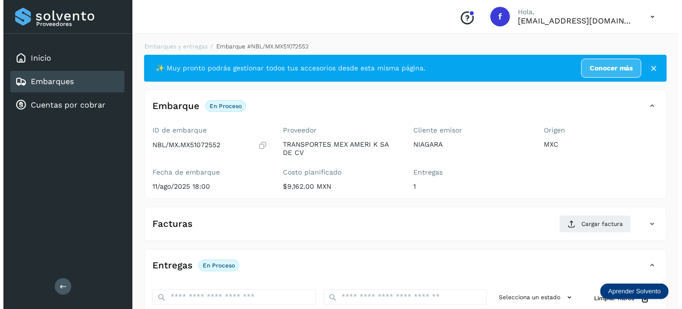
scroll to position [160, 0]
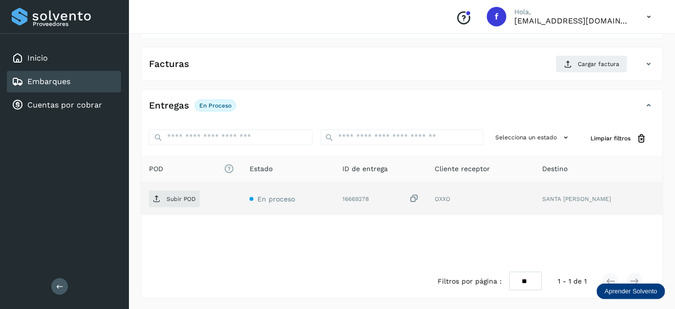
drag, startPoint x: 419, startPoint y: 196, endPoint x: 358, endPoint y: 200, distance: 61.2
click at [419, 196] on icon at bounding box center [415, 199] width 10 height 10
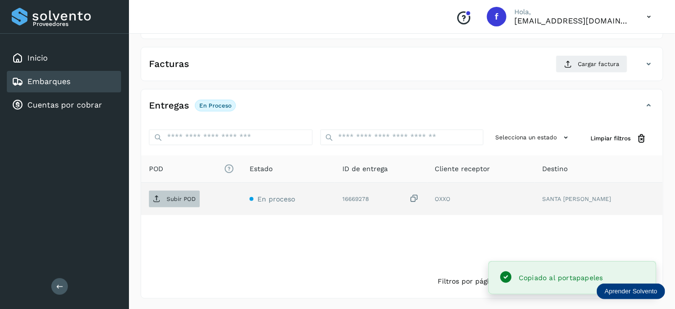
click at [188, 196] on p "Subir POD" at bounding box center [181, 199] width 29 height 7
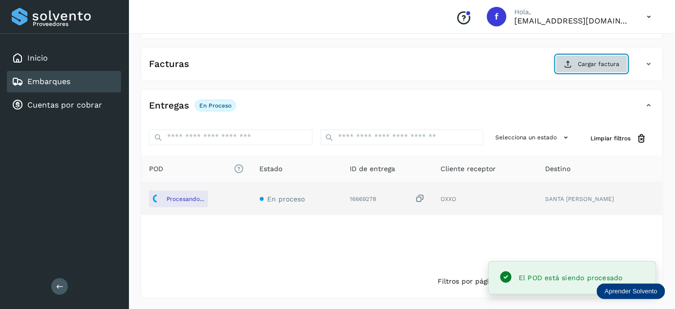
click at [589, 65] on span "Cargar factura" at bounding box center [599, 64] width 42 height 9
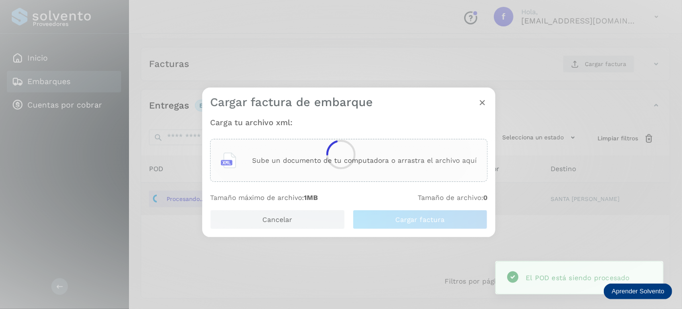
click at [373, 155] on div at bounding box center [341, 154] width 682 height 309
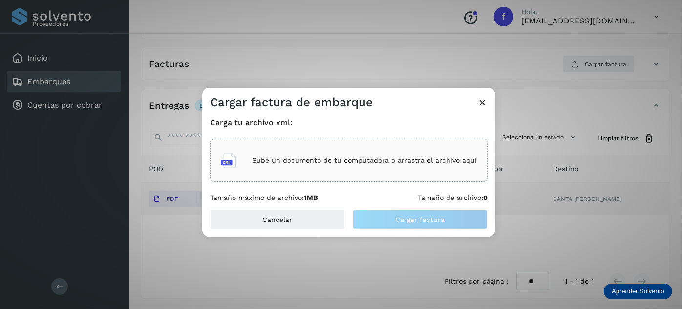
click at [375, 157] on p "Sube un documento de tu computadora o arrastra el archivo aquí" at bounding box center [364, 160] width 225 height 8
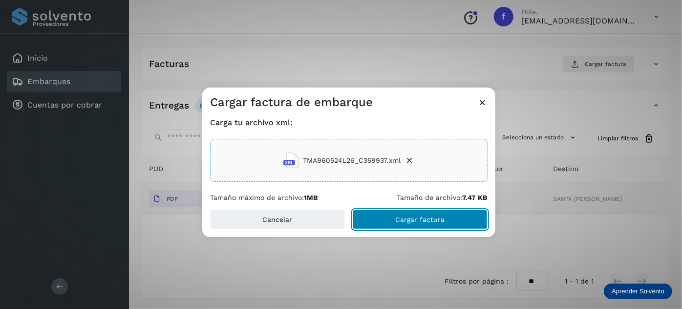
click at [375, 219] on button "Cargar factura" at bounding box center [420, 220] width 135 height 20
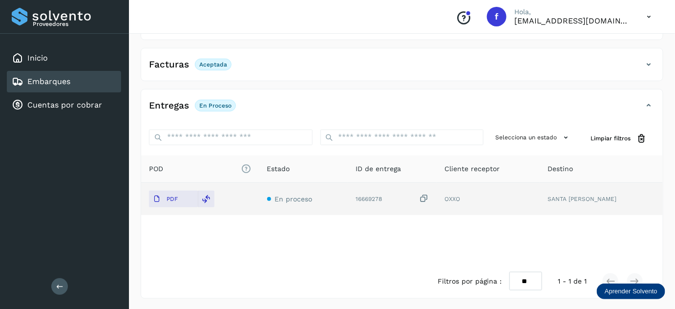
scroll to position [0, 0]
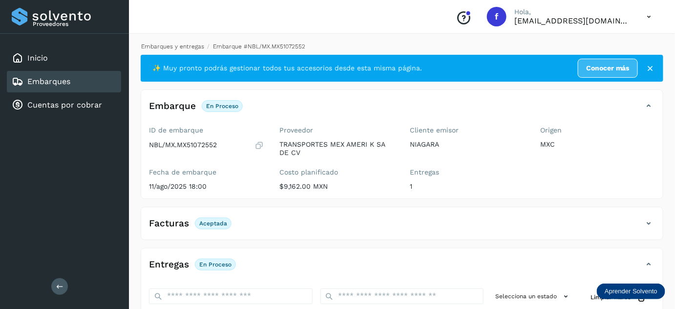
click at [171, 45] on link "Embarques y entregas" at bounding box center [172, 46] width 63 height 7
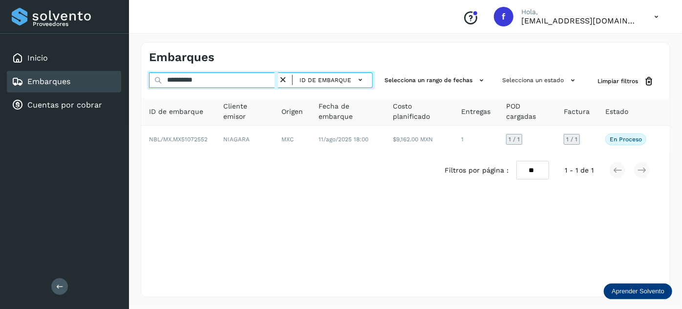
click at [193, 78] on input "**********" at bounding box center [213, 80] width 129 height 16
drag, startPoint x: 193, startPoint y: 78, endPoint x: 196, endPoint y: 84, distance: 6.6
click at [193, 78] on input "**********" at bounding box center [213, 80] width 129 height 16
paste input "text"
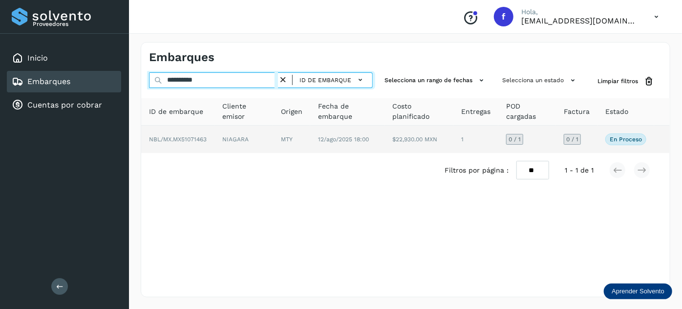
type input "**********"
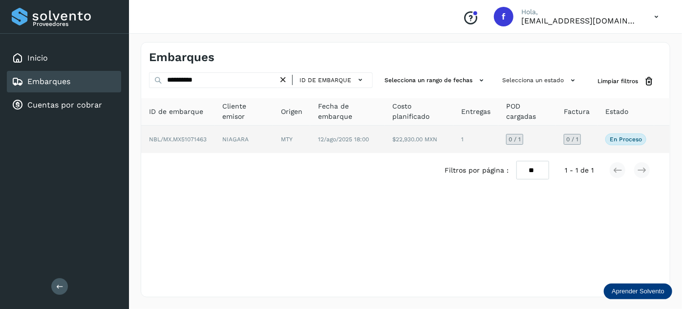
click at [385, 145] on td "12/ago/2025 18:00" at bounding box center [419, 139] width 69 height 27
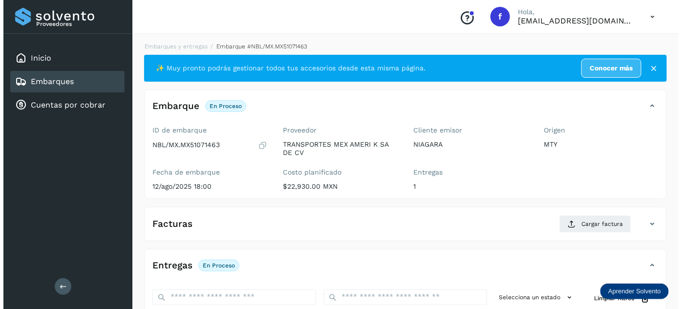
scroll to position [160, 0]
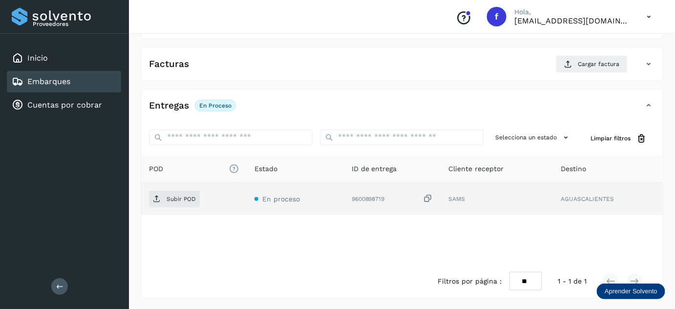
click at [431, 196] on icon at bounding box center [428, 199] width 10 height 10
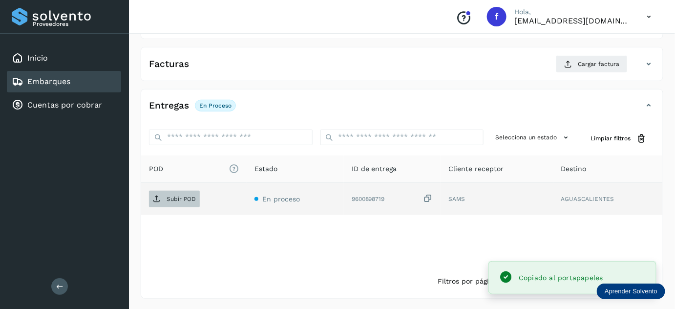
click at [179, 198] on p "Subir POD" at bounding box center [181, 199] width 29 height 7
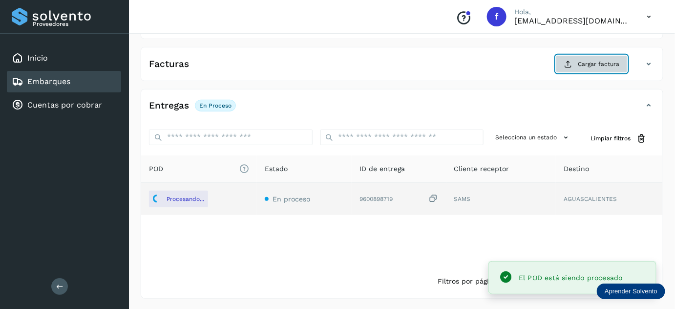
click at [581, 63] on span "Cargar factura" at bounding box center [599, 64] width 42 height 9
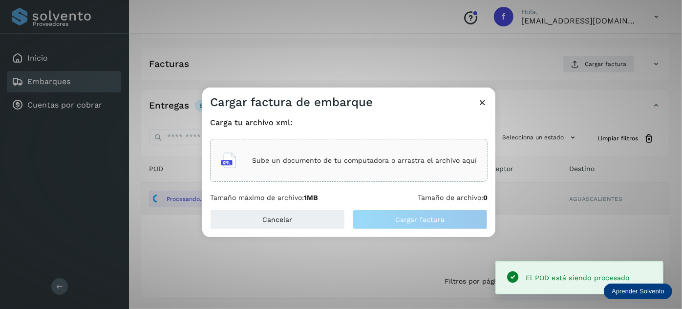
click at [376, 160] on p "Sube un documento de tu computadora o arrastra el archivo aquí" at bounding box center [364, 160] width 225 height 8
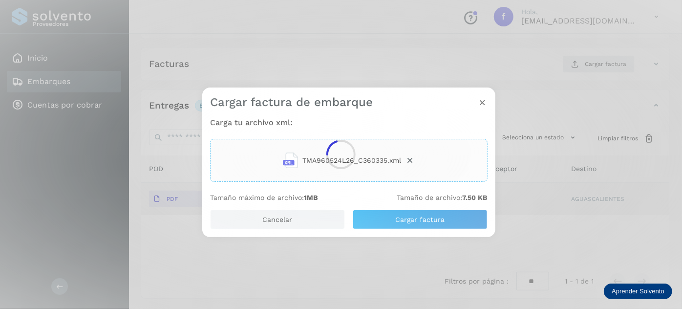
click at [424, 219] on div at bounding box center [341, 154] width 682 height 309
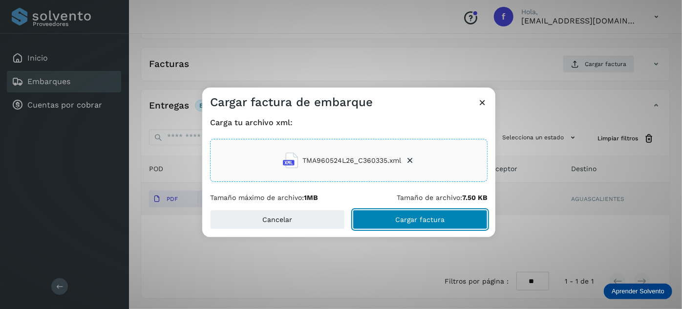
click at [419, 221] on span "Cargar factura" at bounding box center [420, 219] width 49 height 7
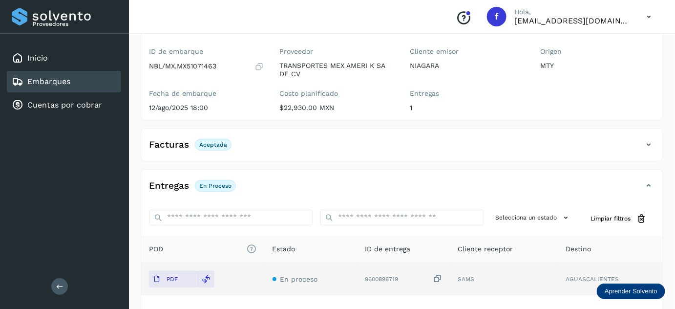
scroll to position [0, 0]
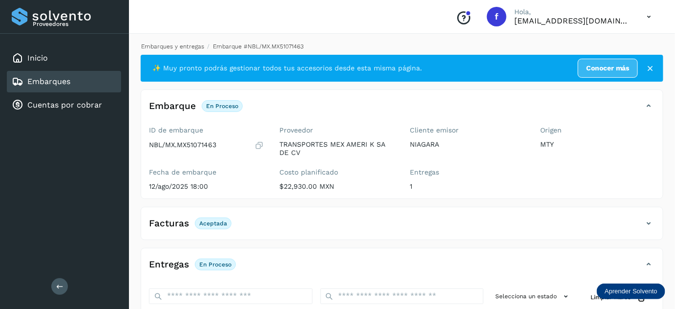
click at [165, 45] on link "Embarques y entregas" at bounding box center [172, 46] width 63 height 7
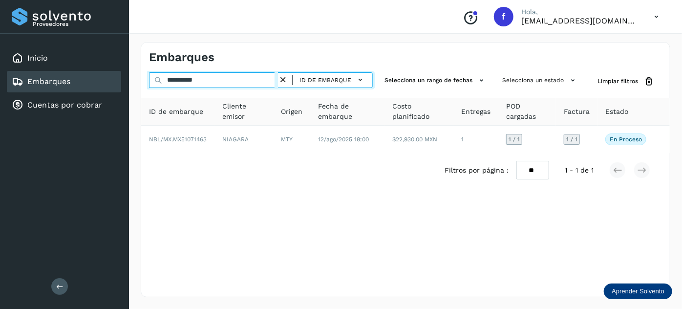
click at [192, 80] on input "**********" at bounding box center [213, 80] width 129 height 16
paste input "text"
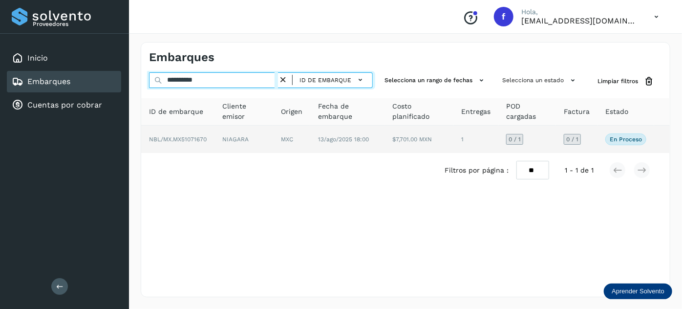
type input "**********"
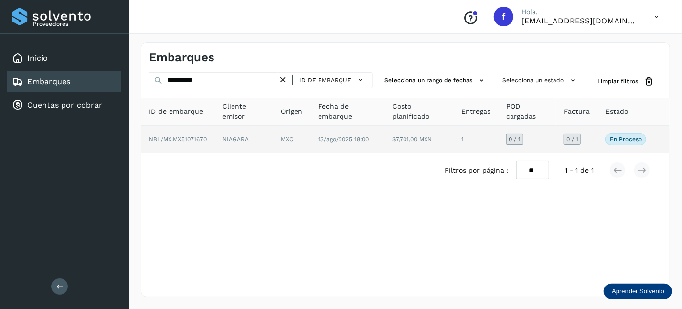
click at [273, 139] on td "NIAGARA" at bounding box center [291, 139] width 37 height 27
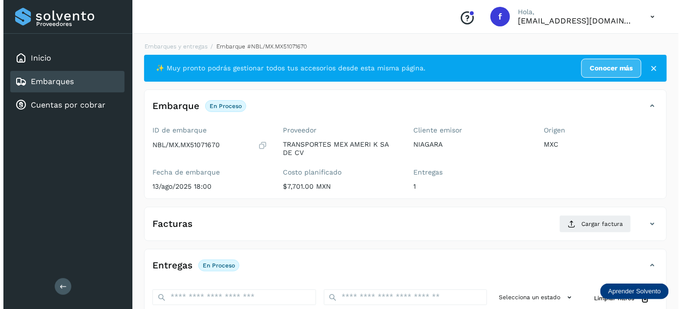
scroll to position [160, 0]
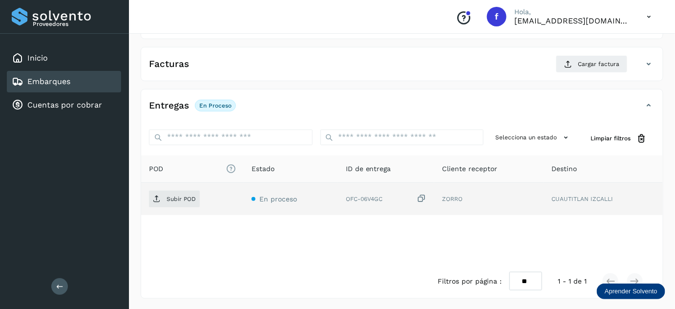
click at [425, 195] on icon at bounding box center [422, 199] width 10 height 10
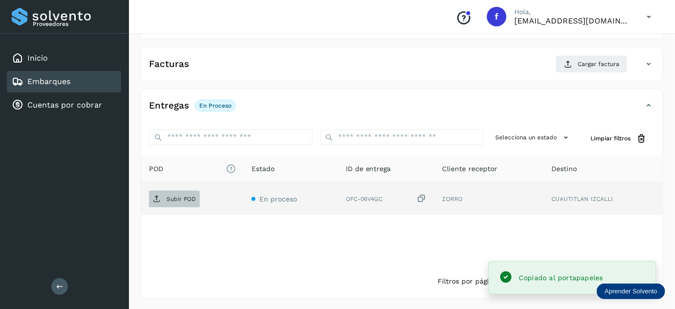
click at [180, 199] on p "Subir POD" at bounding box center [181, 199] width 29 height 7
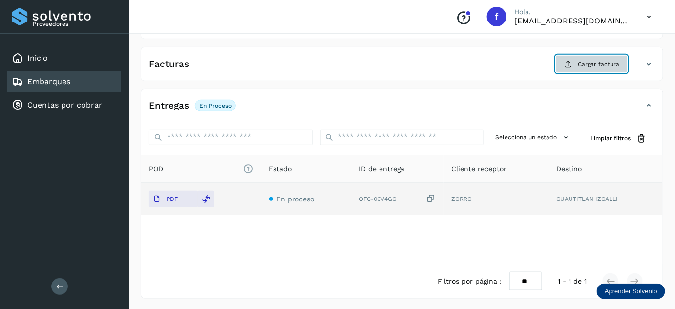
click at [569, 64] on icon at bounding box center [569, 64] width 8 height 8
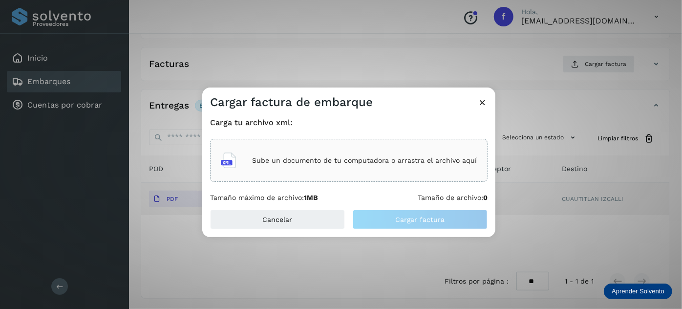
click at [409, 159] on p "Sube un documento de tu computadora o arrastra el archivo aquí" at bounding box center [364, 160] width 225 height 8
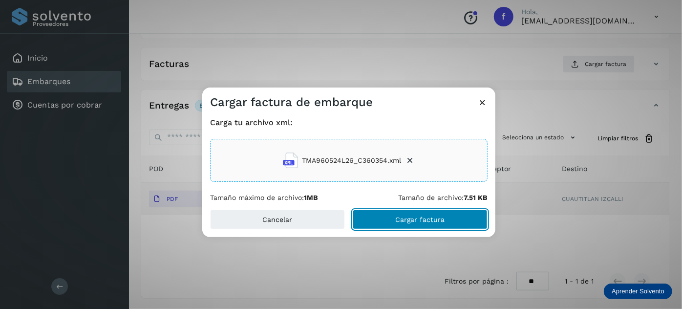
click at [421, 221] on span "Cargar factura" at bounding box center [420, 219] width 49 height 7
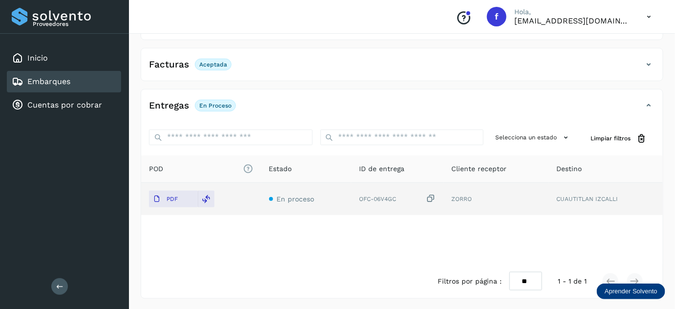
scroll to position [0, 0]
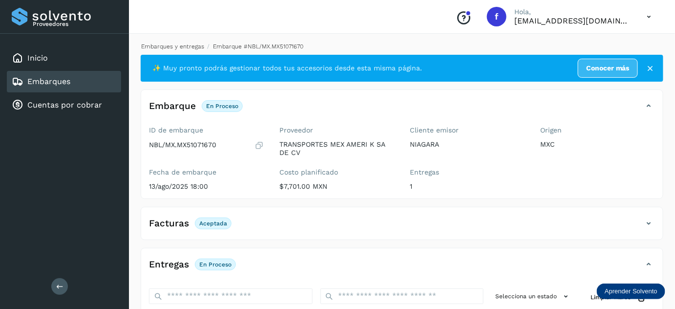
click at [199, 43] on link "Embarques y entregas" at bounding box center [172, 46] width 63 height 7
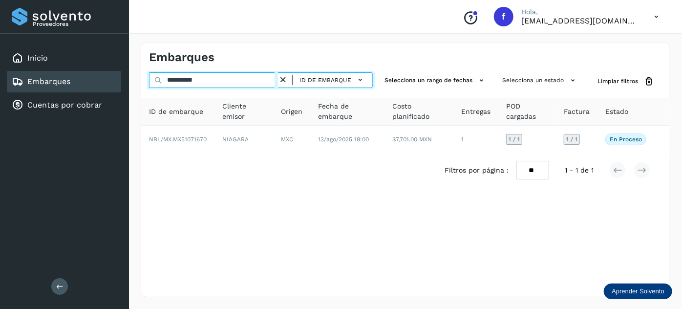
click at [198, 75] on input "**********" at bounding box center [213, 80] width 129 height 16
paste input "text"
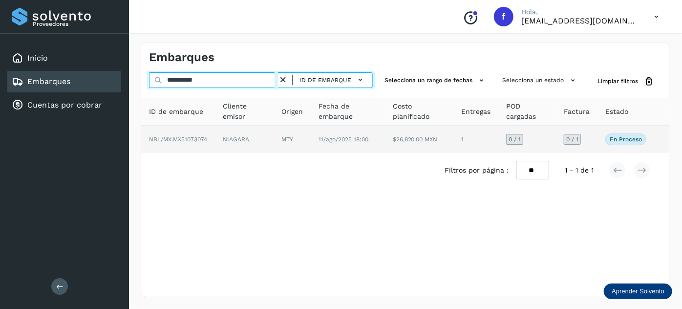
type input "**********"
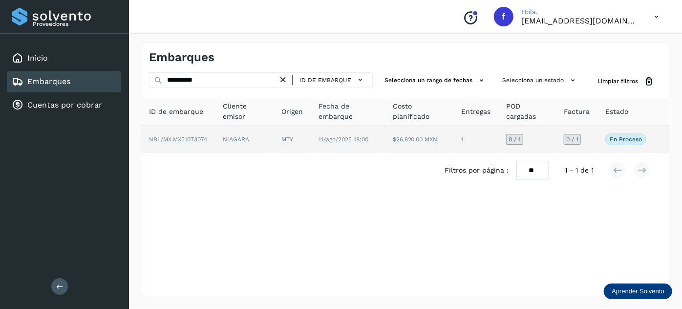
click at [274, 143] on td "NIAGARA" at bounding box center [292, 139] width 37 height 27
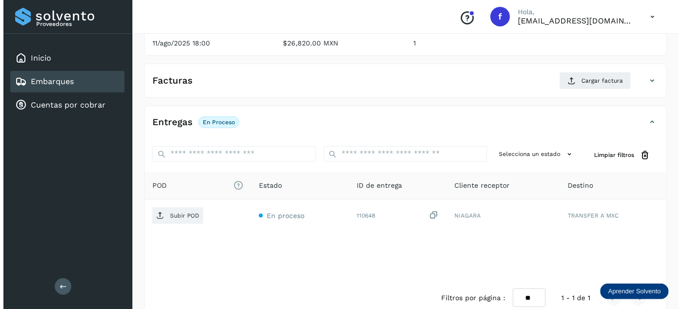
scroll to position [160, 0]
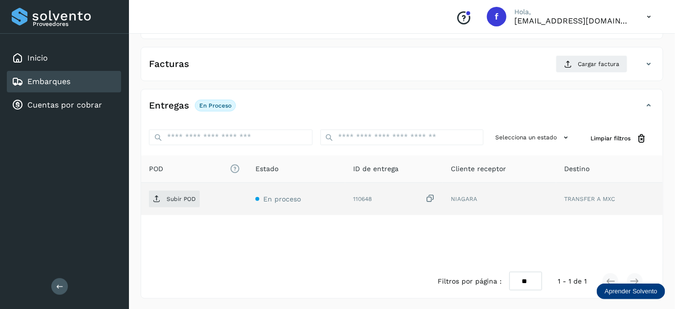
click at [432, 195] on icon at bounding box center [431, 199] width 10 height 10
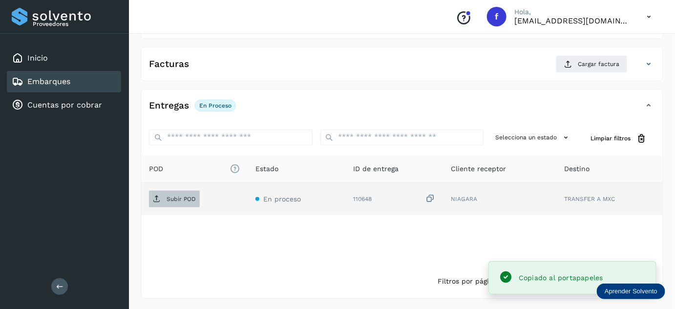
click at [165, 200] on span "Subir POD" at bounding box center [174, 199] width 51 height 16
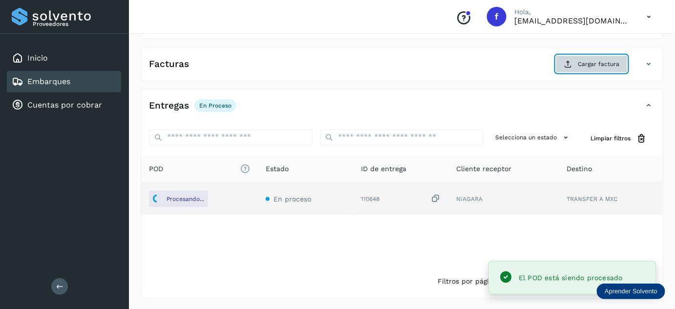
click at [583, 67] on span "Cargar factura" at bounding box center [599, 64] width 42 height 9
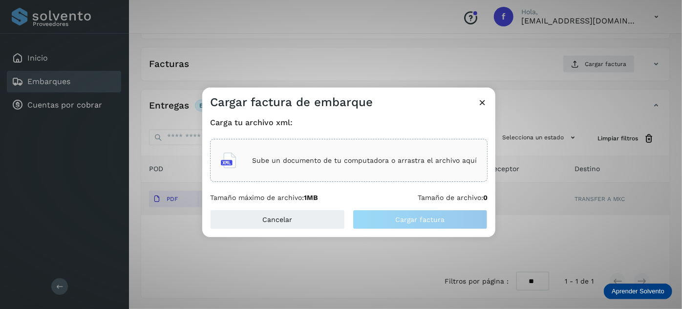
click at [364, 161] on p "Sube un documento de tu computadora o arrastra el archivo aquí" at bounding box center [364, 160] width 225 height 8
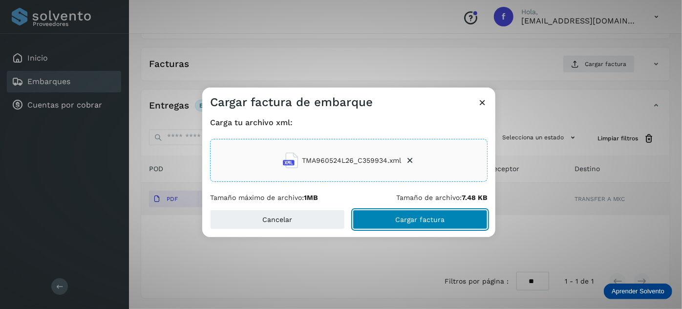
click at [405, 217] on span "Cargar factura" at bounding box center [420, 219] width 49 height 7
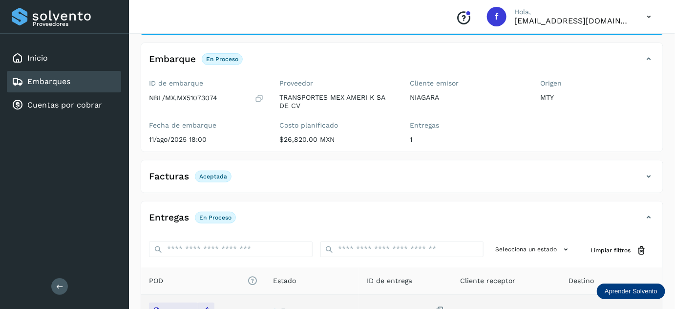
scroll to position [0, 0]
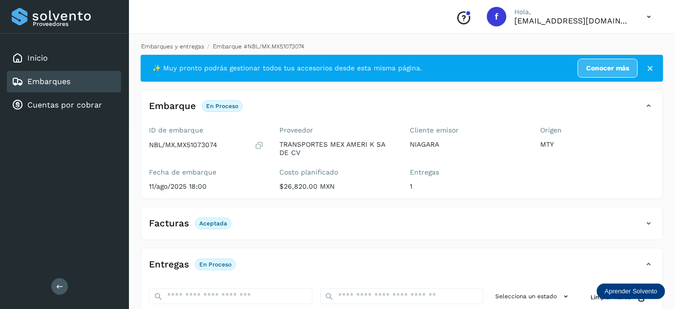
click at [180, 44] on link "Embarques y entregas" at bounding box center [172, 46] width 63 height 7
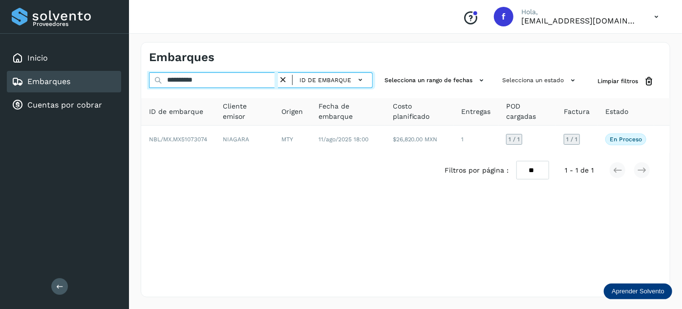
click at [191, 76] on input "**********" at bounding box center [213, 80] width 129 height 16
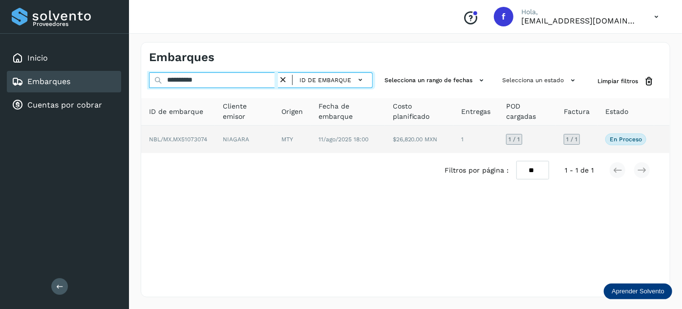
paste input "text"
type input "**********"
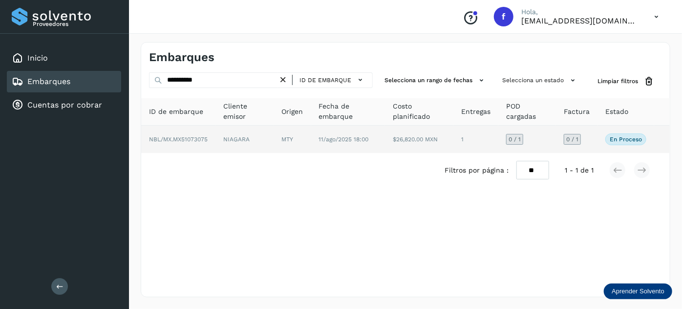
click at [311, 135] on td "MTY" at bounding box center [348, 139] width 74 height 27
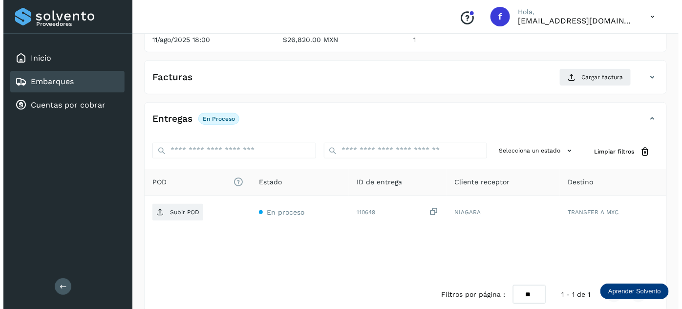
scroll to position [160, 0]
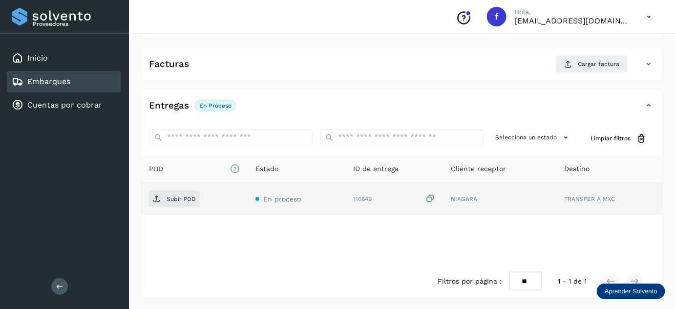
click at [434, 195] on icon at bounding box center [431, 199] width 10 height 10
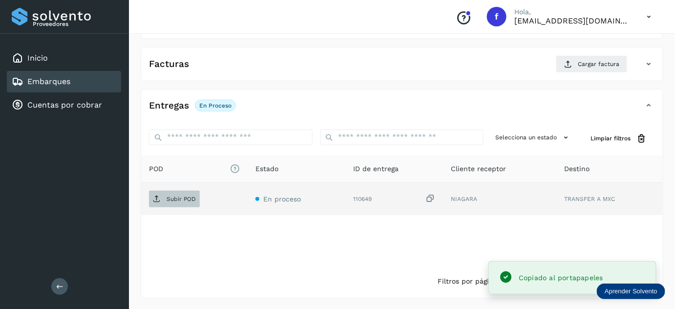
click at [178, 198] on p "Subir POD" at bounding box center [181, 199] width 29 height 7
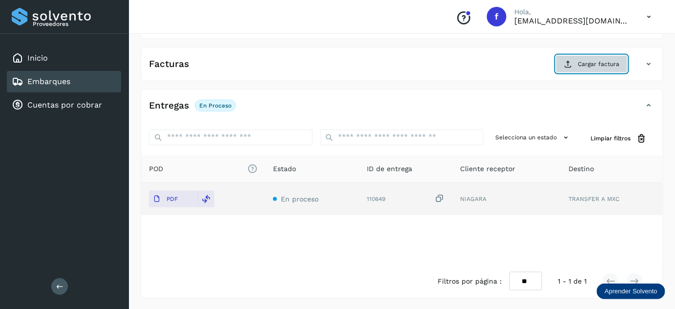
click at [585, 65] on span "Cargar factura" at bounding box center [599, 64] width 42 height 9
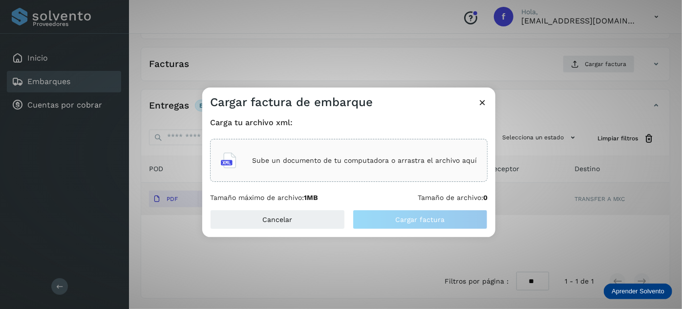
click at [366, 166] on div "Sube un documento de tu computadora o arrastra el archivo aquí" at bounding box center [349, 160] width 256 height 26
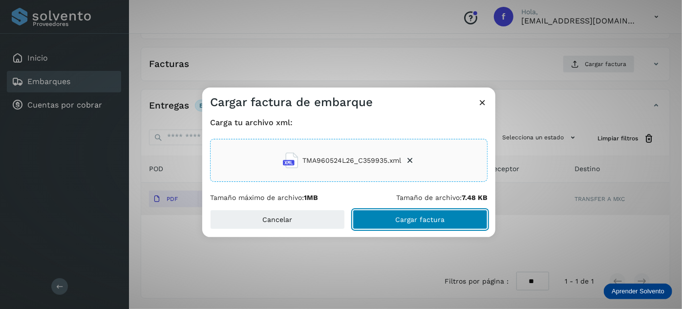
click at [459, 222] on button "Cargar factura" at bounding box center [420, 220] width 135 height 20
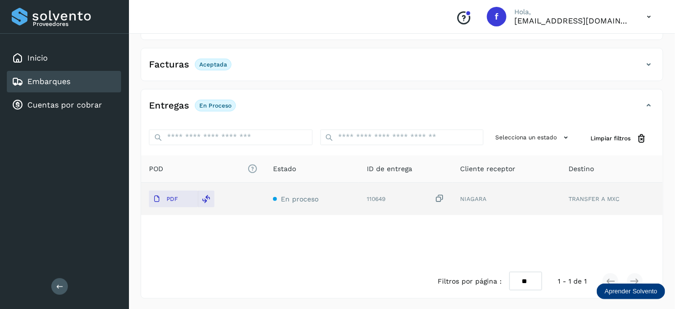
scroll to position [0, 0]
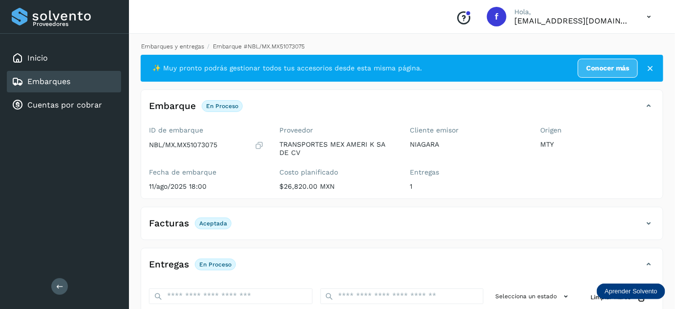
click at [182, 45] on link "Embarques y entregas" at bounding box center [172, 46] width 63 height 7
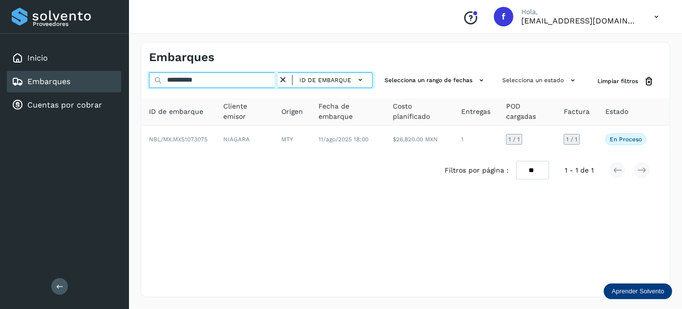
click at [201, 82] on input "**********" at bounding box center [213, 80] width 129 height 16
paste input "text"
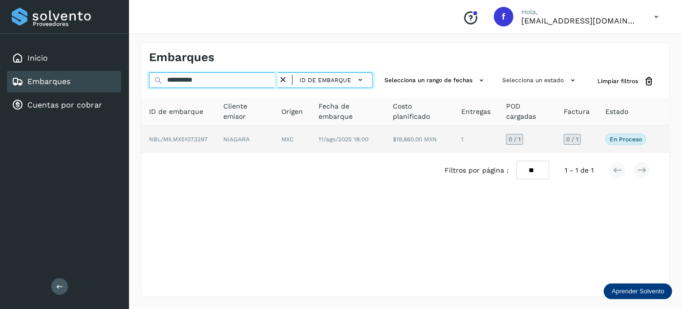
type input "**********"
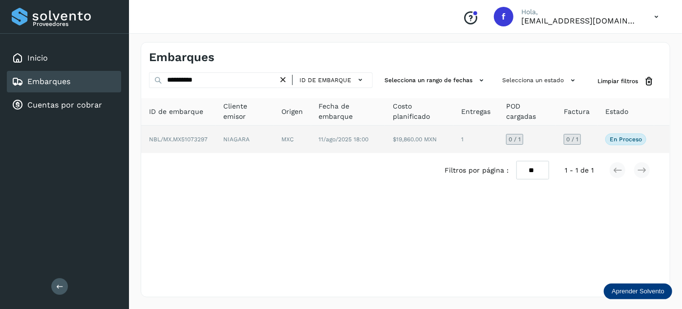
click at [311, 146] on td "MXC" at bounding box center [348, 139] width 74 height 27
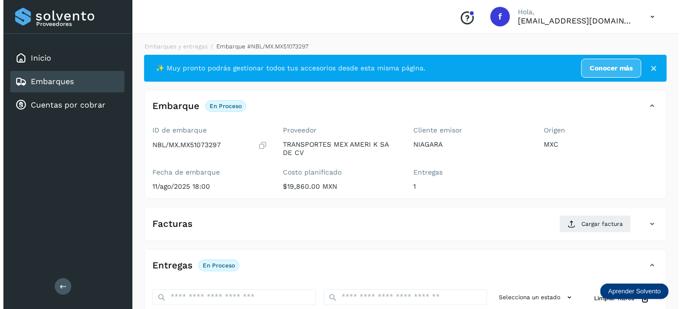
scroll to position [160, 0]
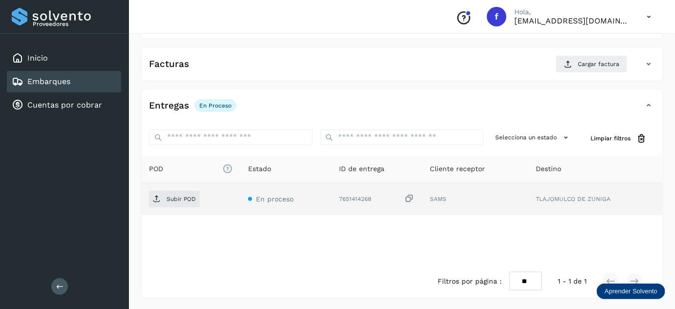
click at [411, 197] on icon at bounding box center [410, 199] width 10 height 10
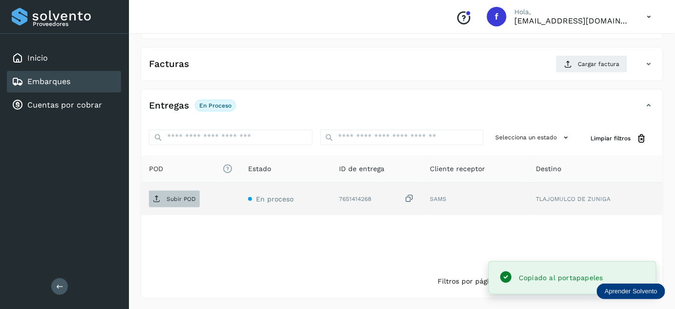
click at [190, 193] on span "Subir POD" at bounding box center [174, 199] width 51 height 16
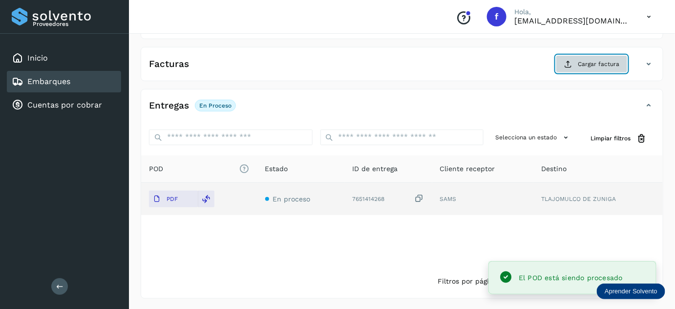
click at [572, 64] on icon at bounding box center [569, 64] width 8 height 8
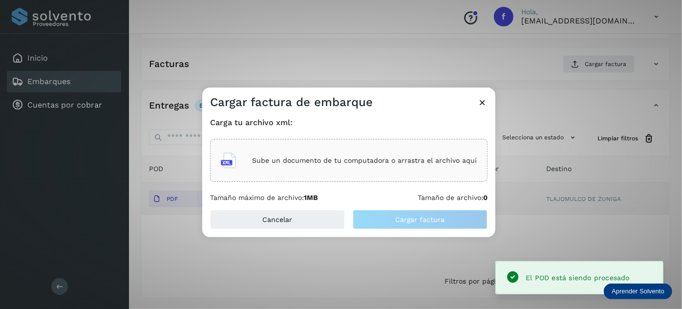
click at [455, 152] on div "Sube un documento de tu computadora o arrastra el archivo aquí" at bounding box center [349, 160] width 256 height 26
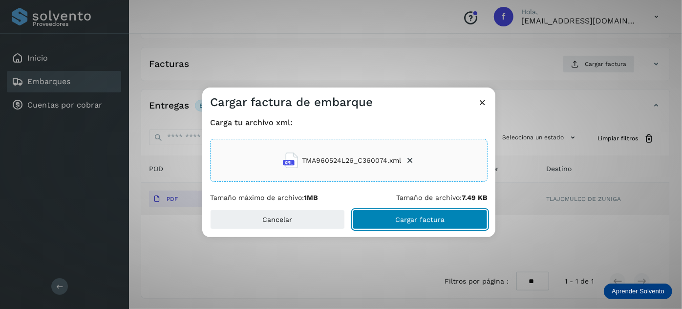
click at [400, 220] on span "Cargar factura" at bounding box center [420, 219] width 49 height 7
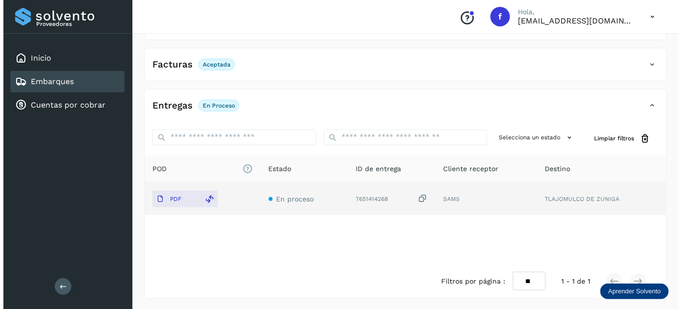
scroll to position [0, 0]
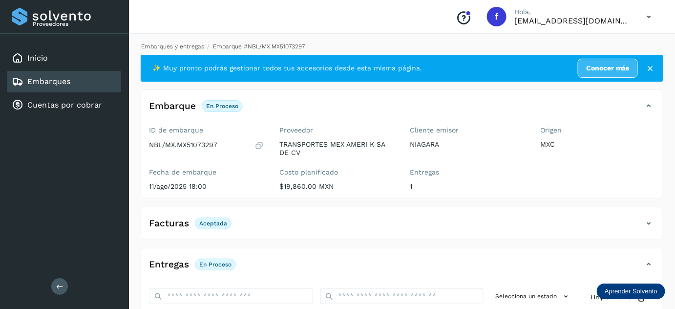
click at [185, 45] on link "Embarques y entregas" at bounding box center [172, 46] width 63 height 7
